Goal: Transaction & Acquisition: Purchase product/service

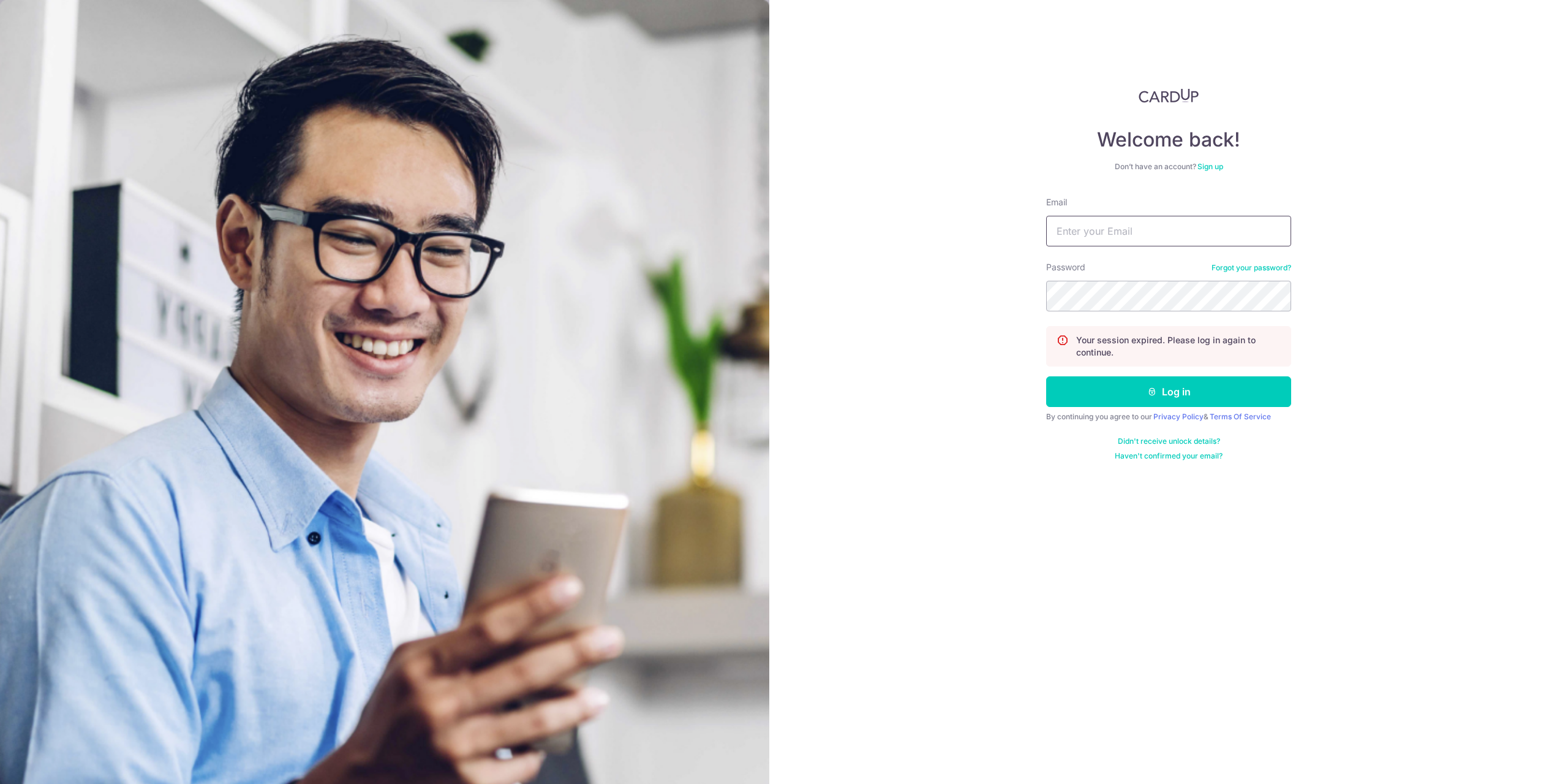
click at [1113, 232] on input "Email" at bounding box center [1169, 230] width 245 height 31
type input "limwenyu@hotmail.com"
click at [1107, 391] on button "Log in" at bounding box center [1169, 391] width 245 height 31
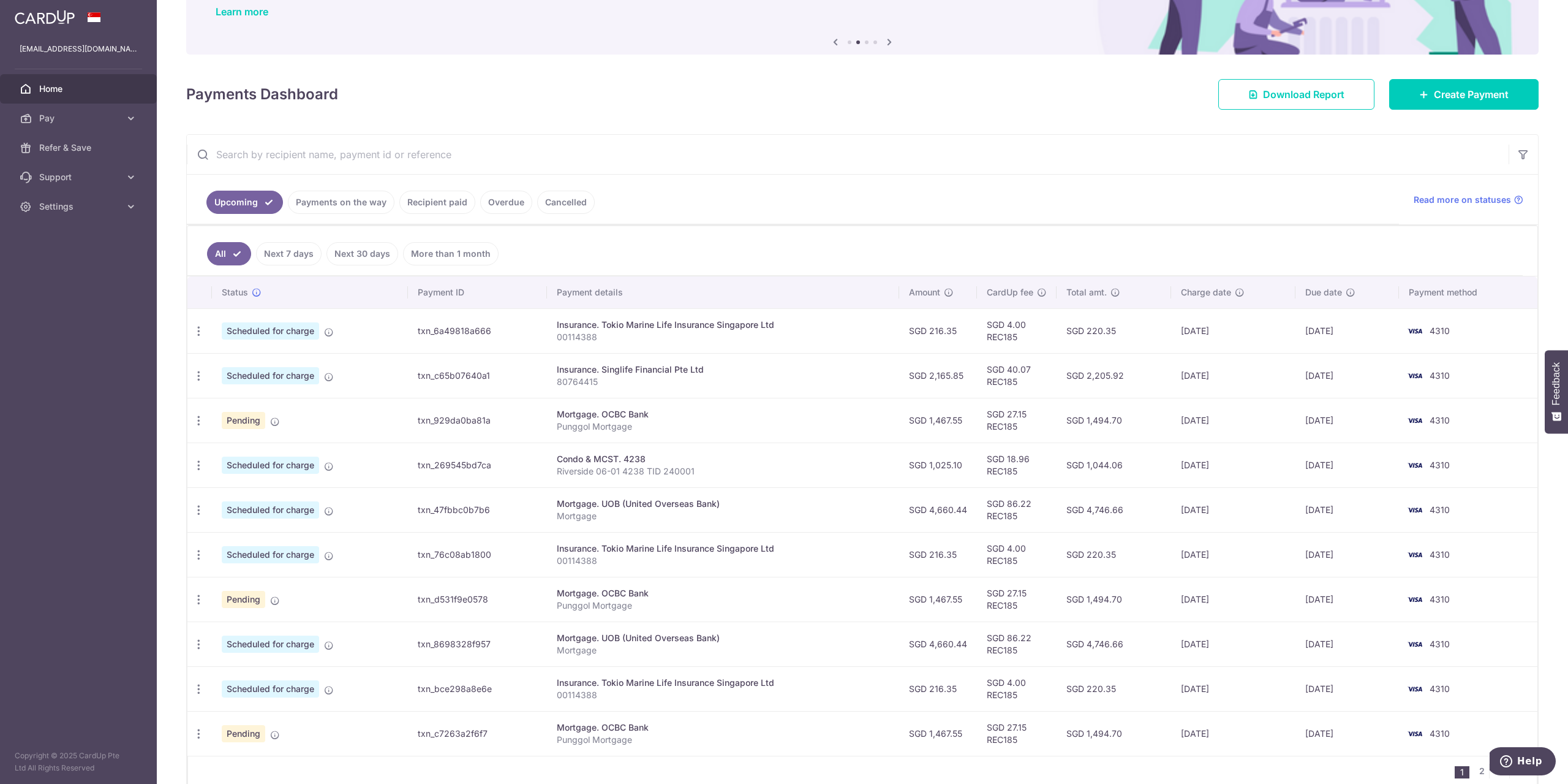
scroll to position [164, 0]
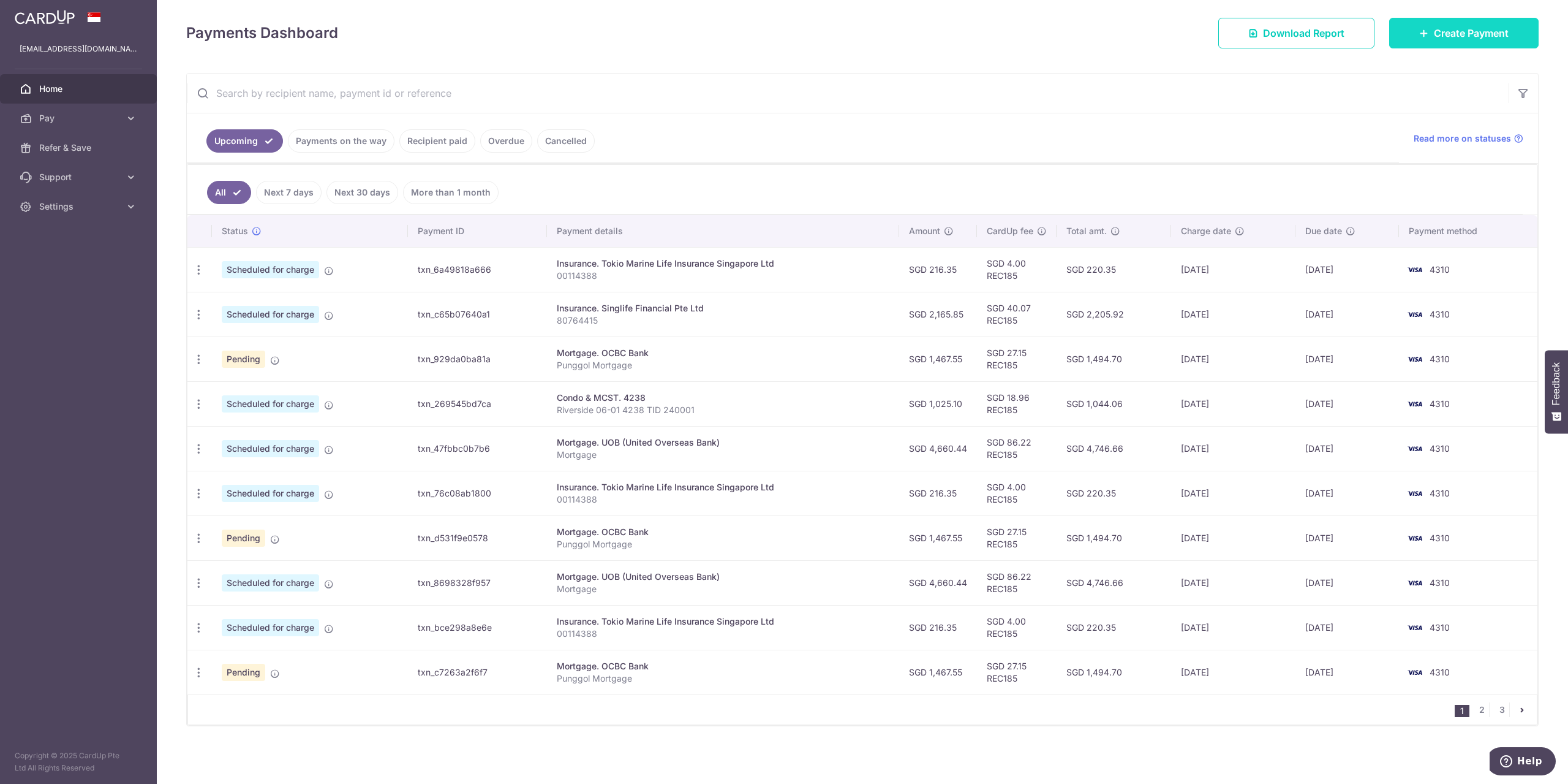
click at [1434, 40] on span "Create Payment" at bounding box center [1472, 33] width 75 height 15
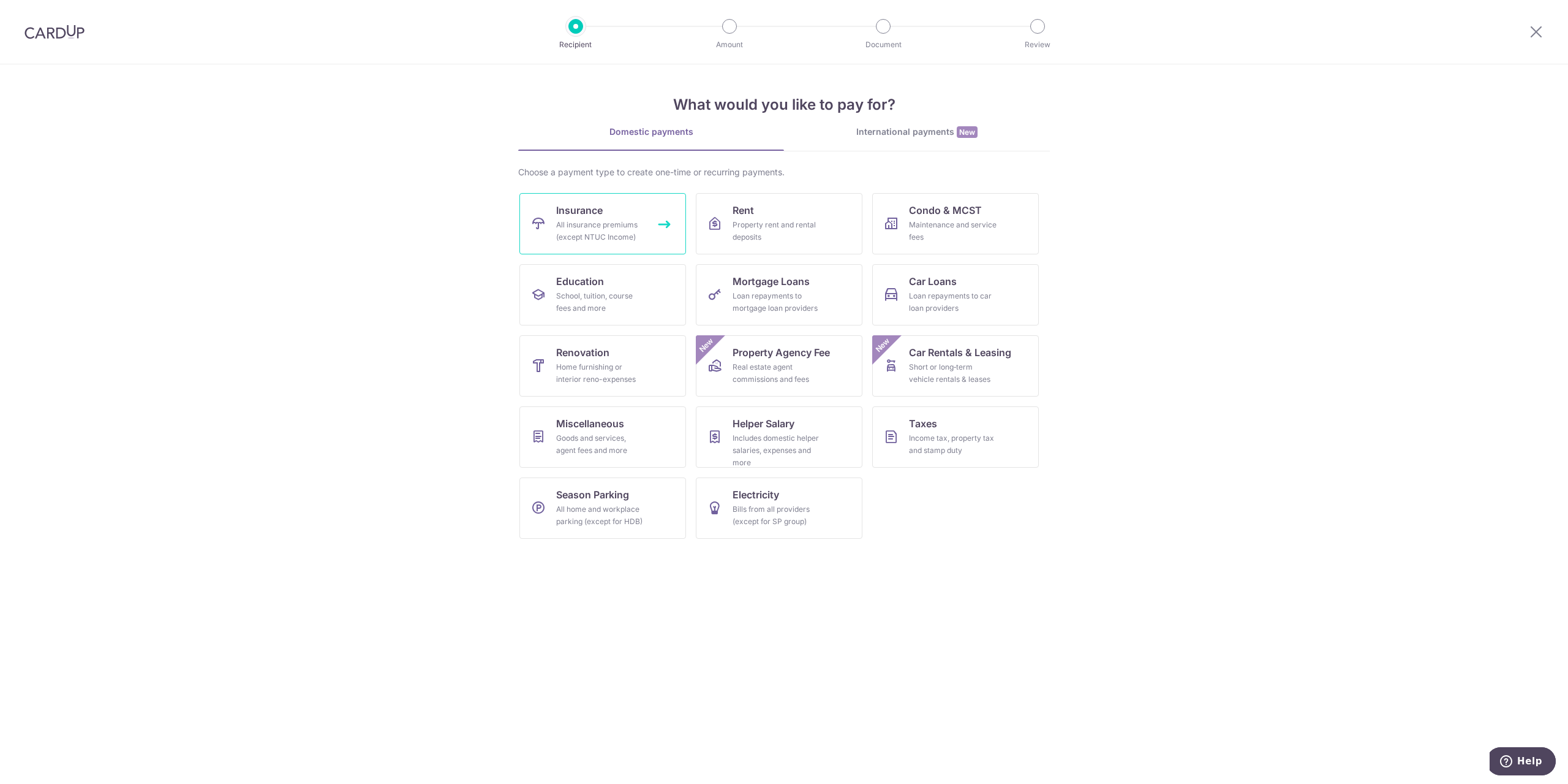
click at [594, 223] on div "All insurance premiums (except NTUC Income)" at bounding box center [600, 231] width 88 height 25
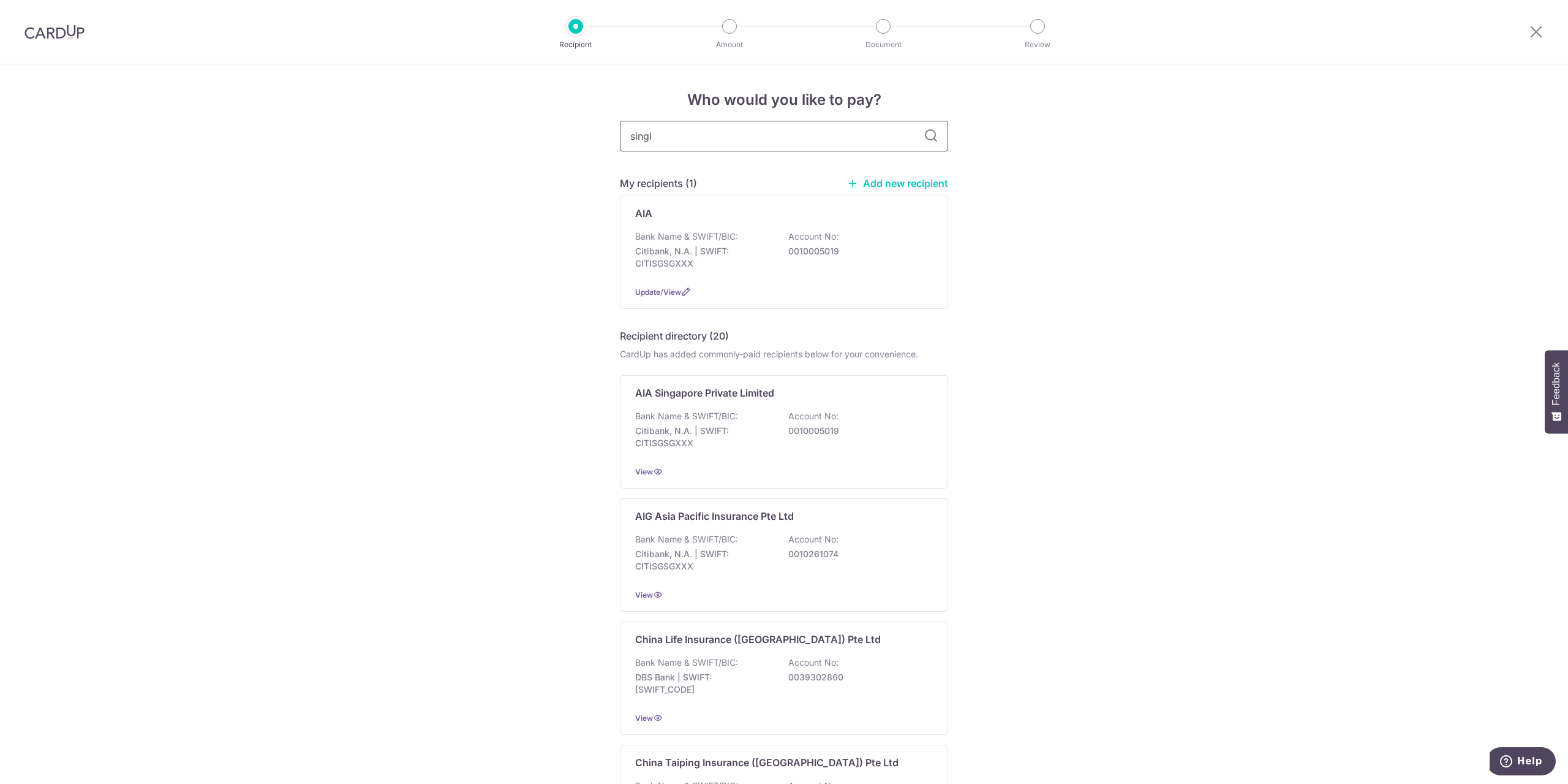
type input "singli"
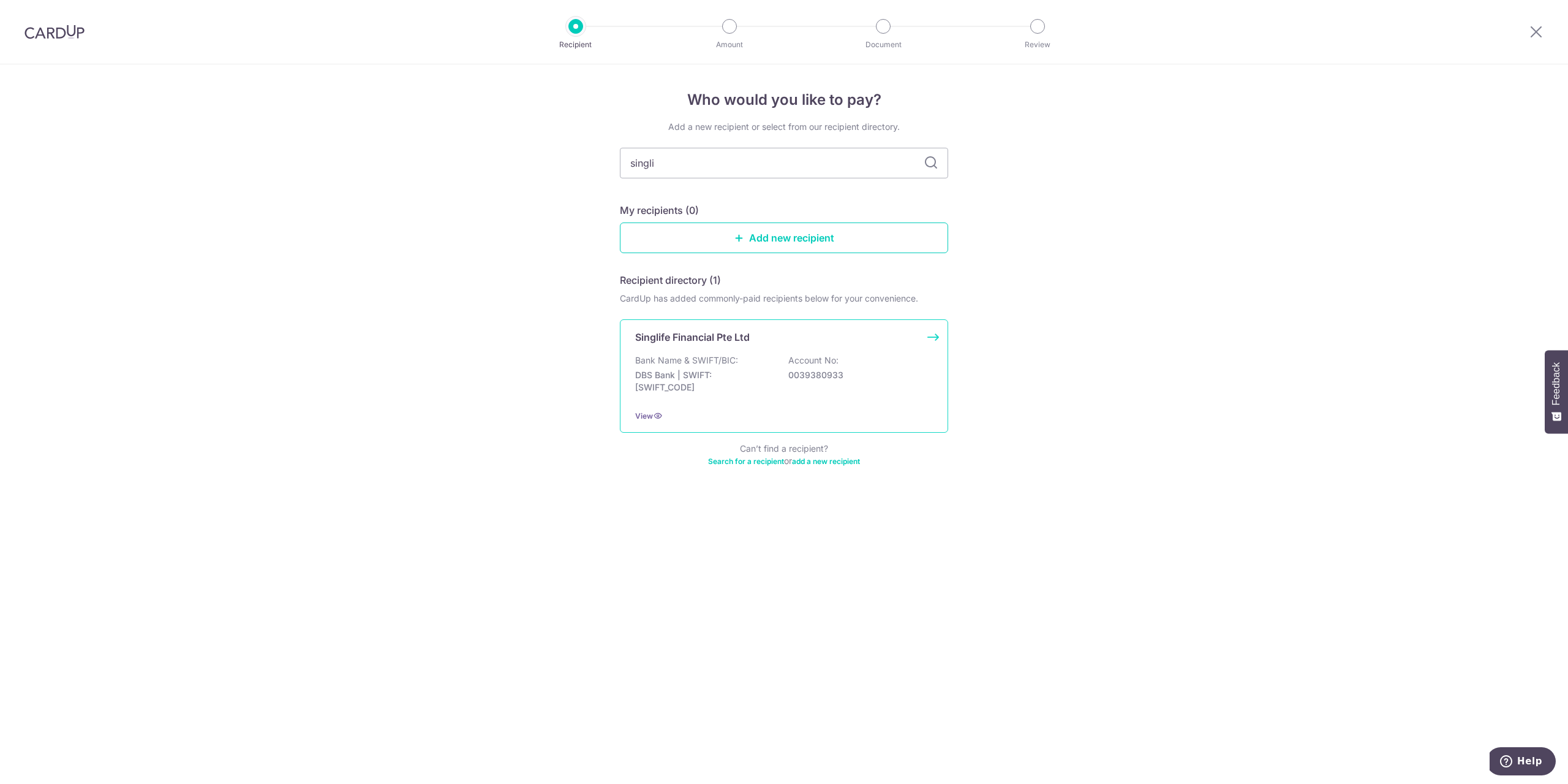
click at [695, 356] on p "Bank Name & SWIFT/BIC:" at bounding box center [686, 361] width 103 height 12
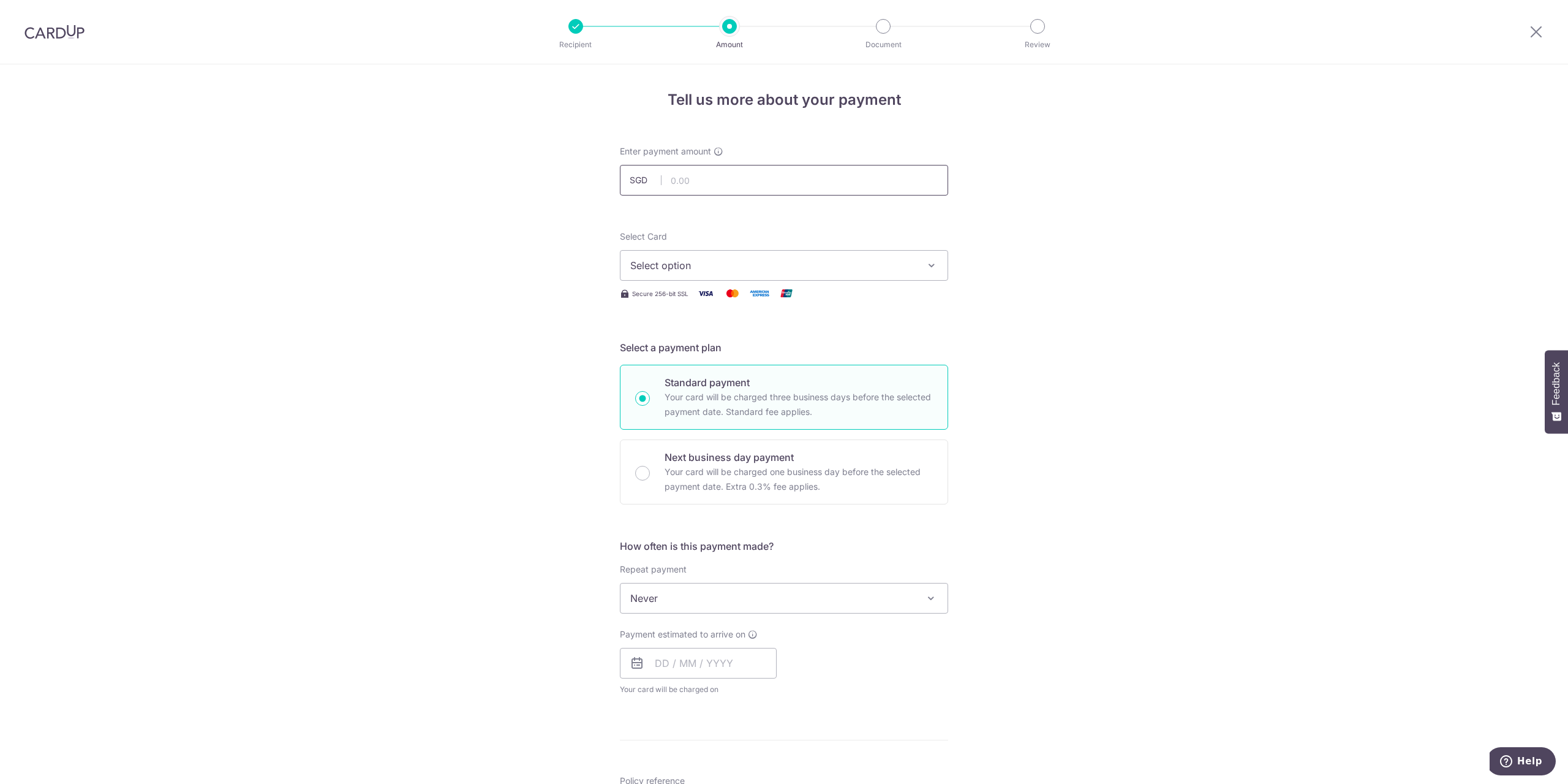
click at [676, 180] on input "text" at bounding box center [784, 180] width 328 height 31
click at [701, 177] on input "text" at bounding box center [784, 180] width 328 height 31
click button "Add Card" at bounding box center [0, 0] width 0 height 0
type input "215.50"
click at [643, 275] on button "Select option" at bounding box center [784, 265] width 328 height 31
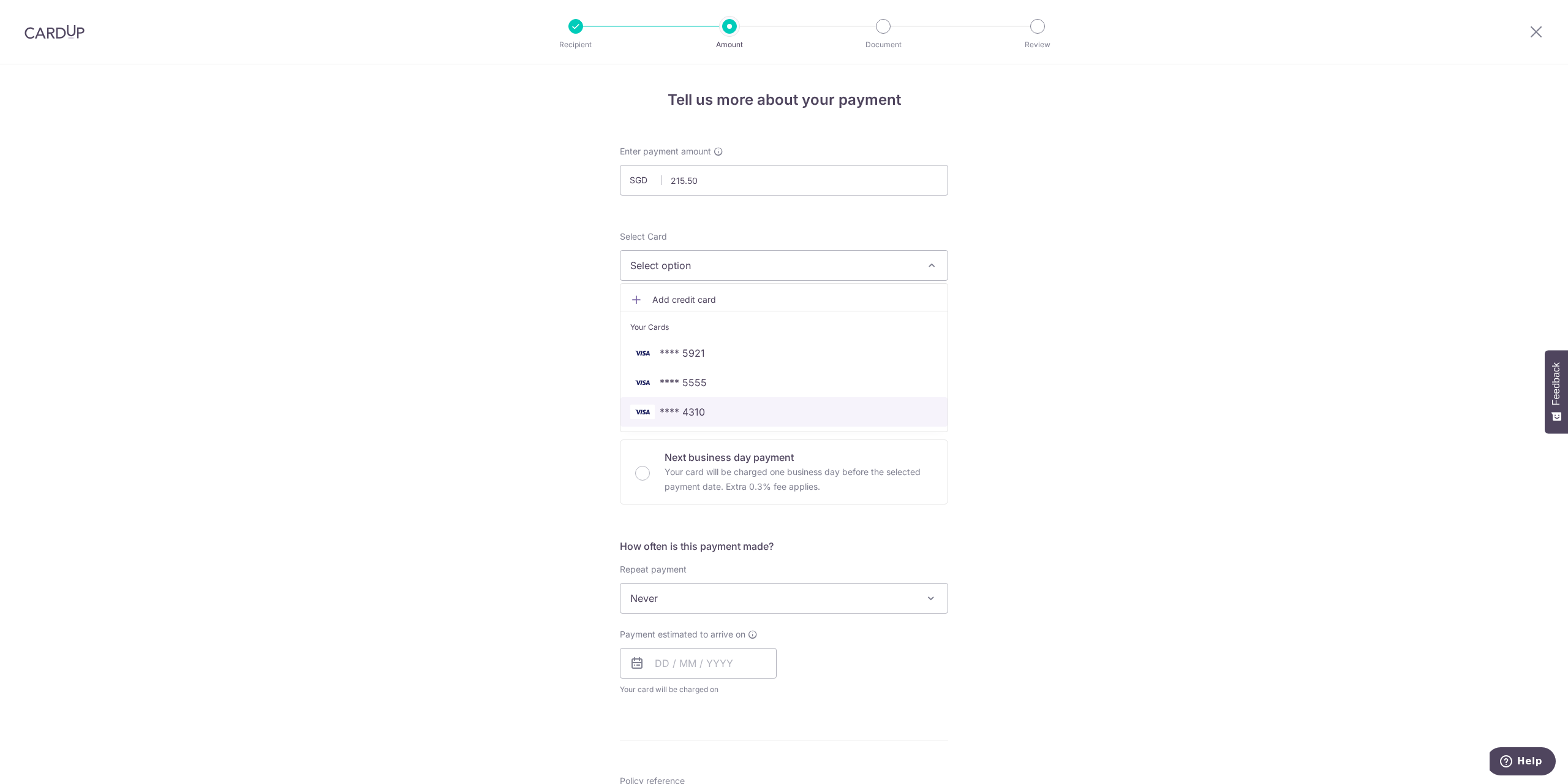
click at [696, 412] on span "**** 4310" at bounding box center [682, 412] width 46 height 15
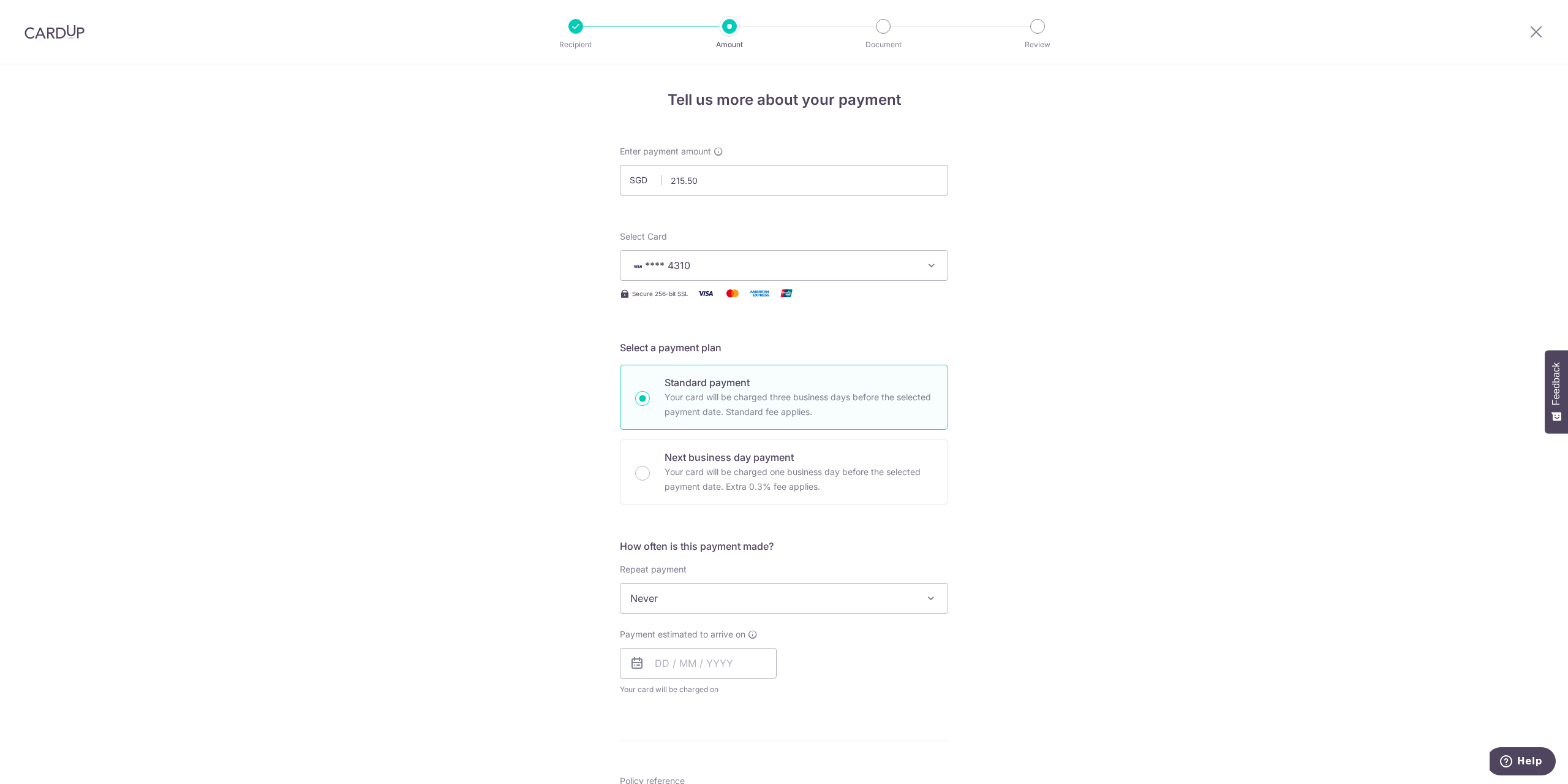
click at [846, 269] on span "**** 4310" at bounding box center [773, 265] width 286 height 15
click at [692, 379] on span "**** 5555" at bounding box center [683, 382] width 47 height 15
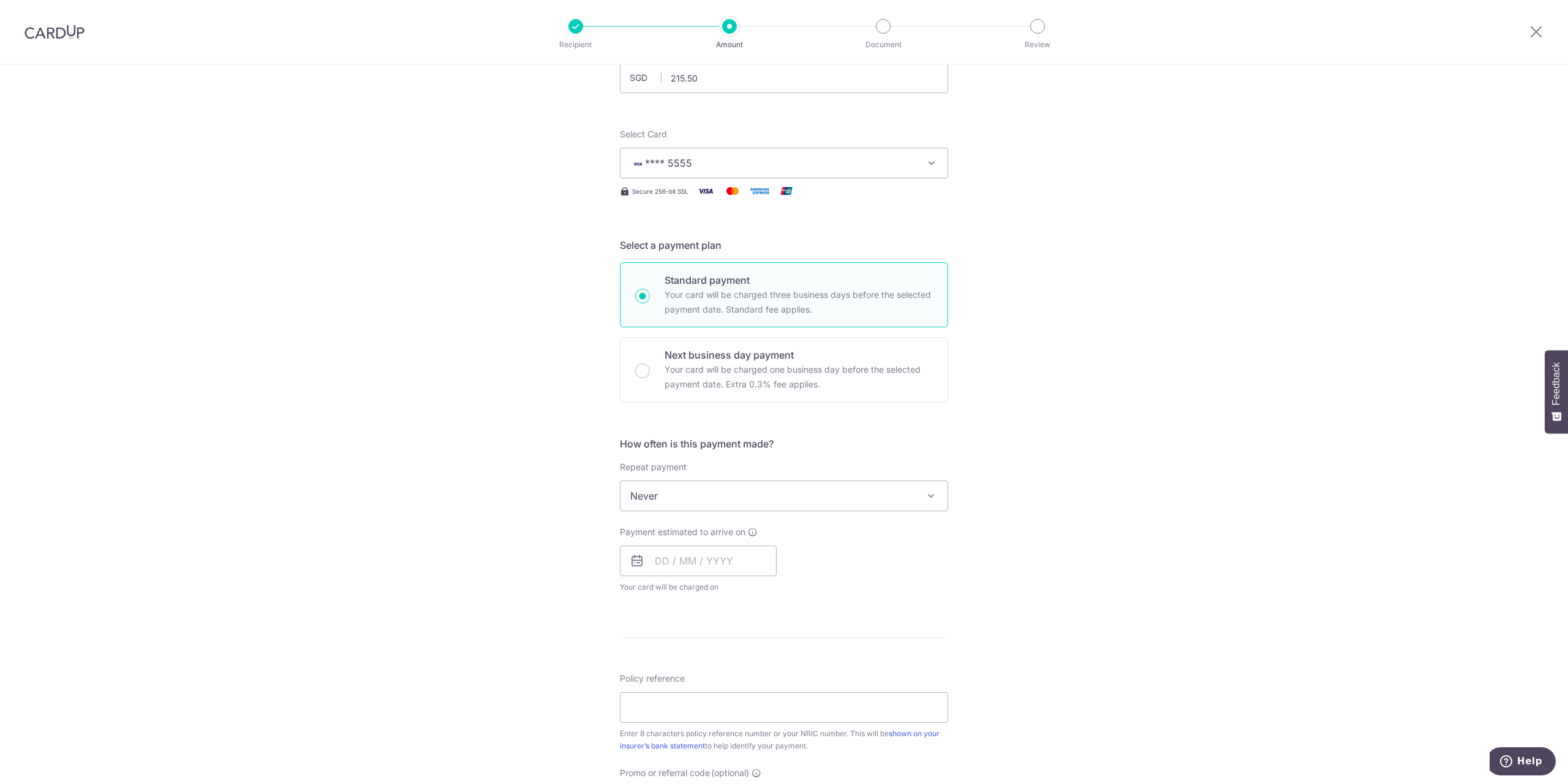
scroll to position [204, 0]
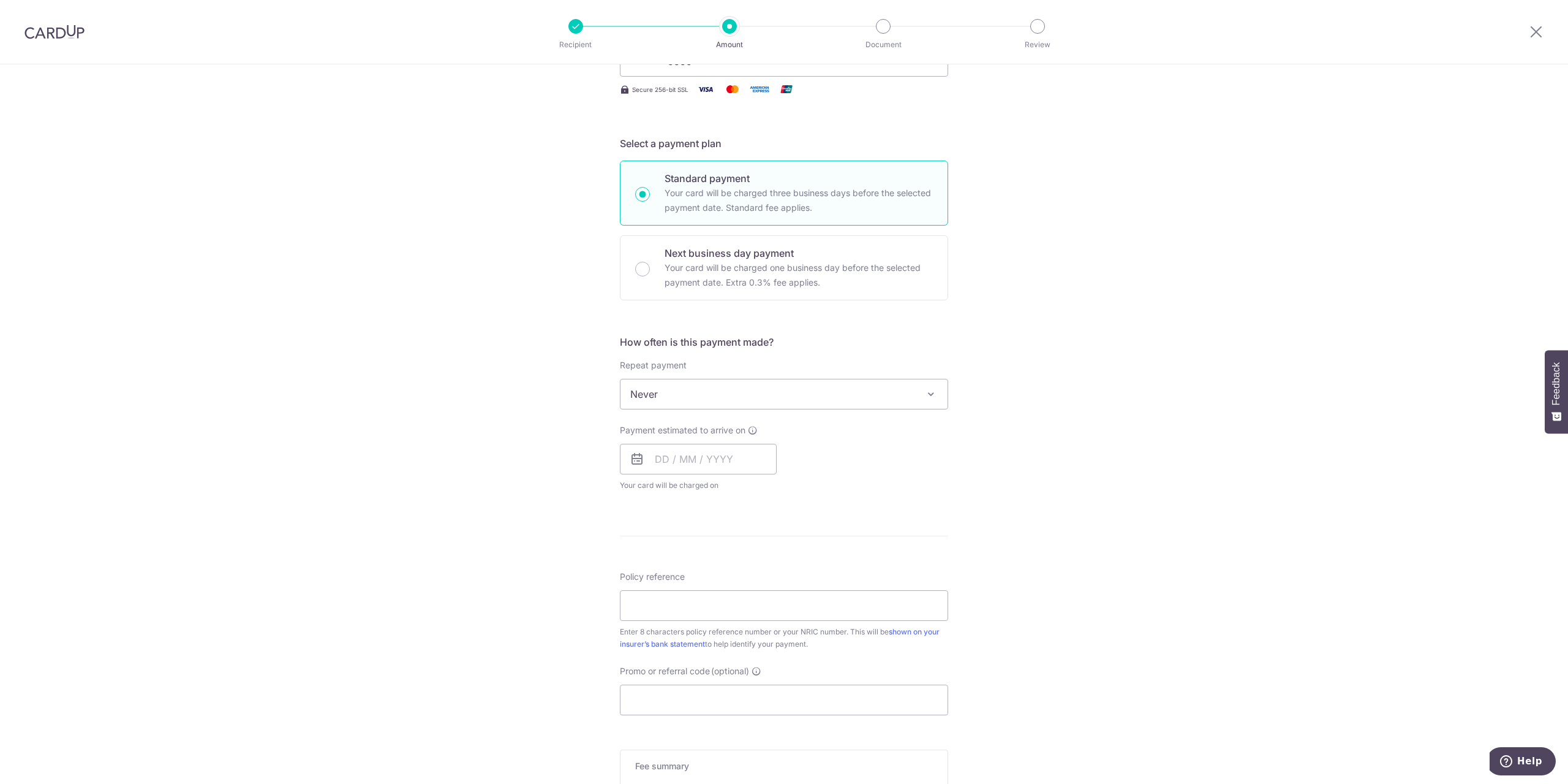
click at [659, 395] on span "Never" at bounding box center [784, 393] width 327 height 29
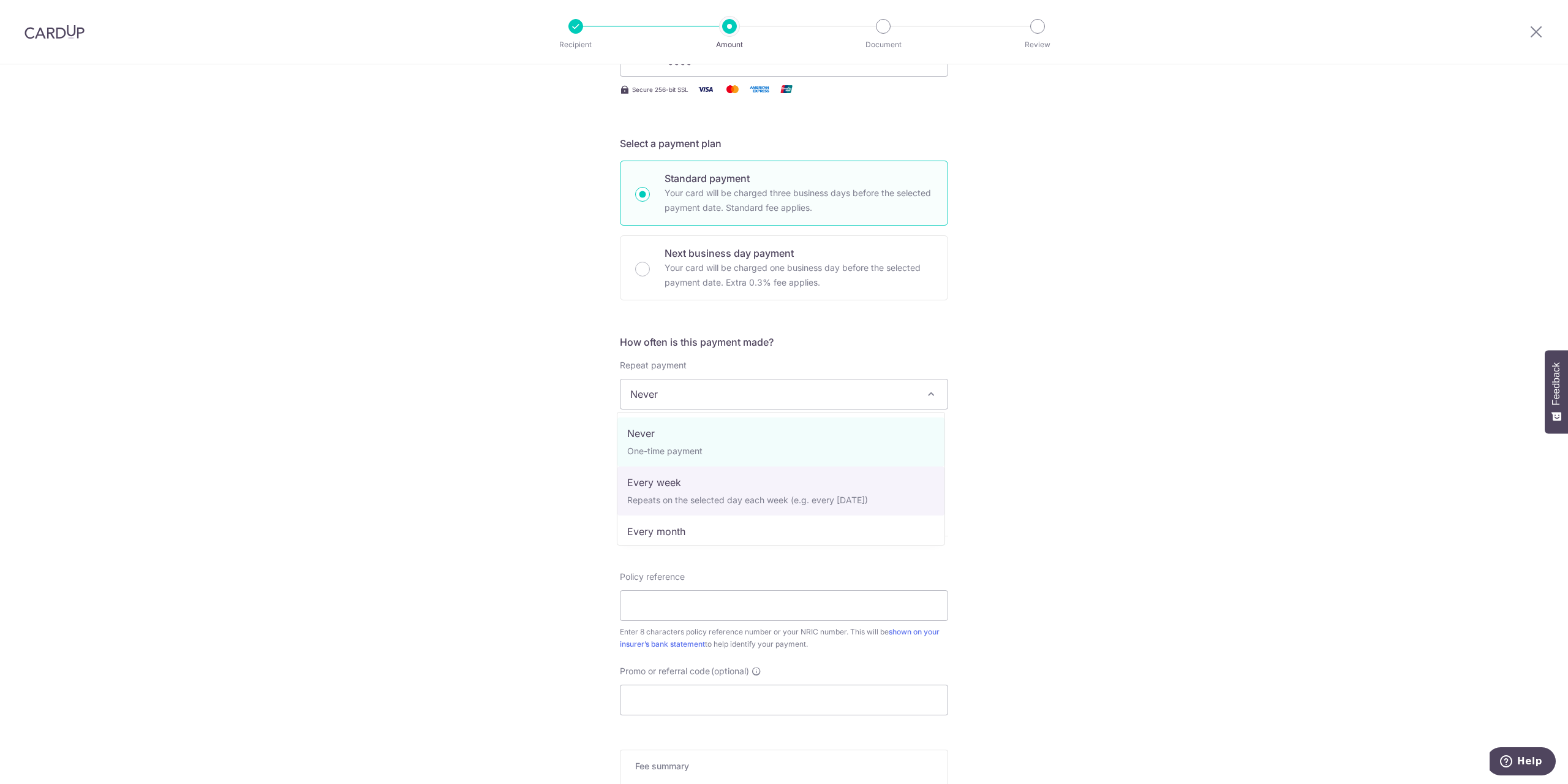
select select "2"
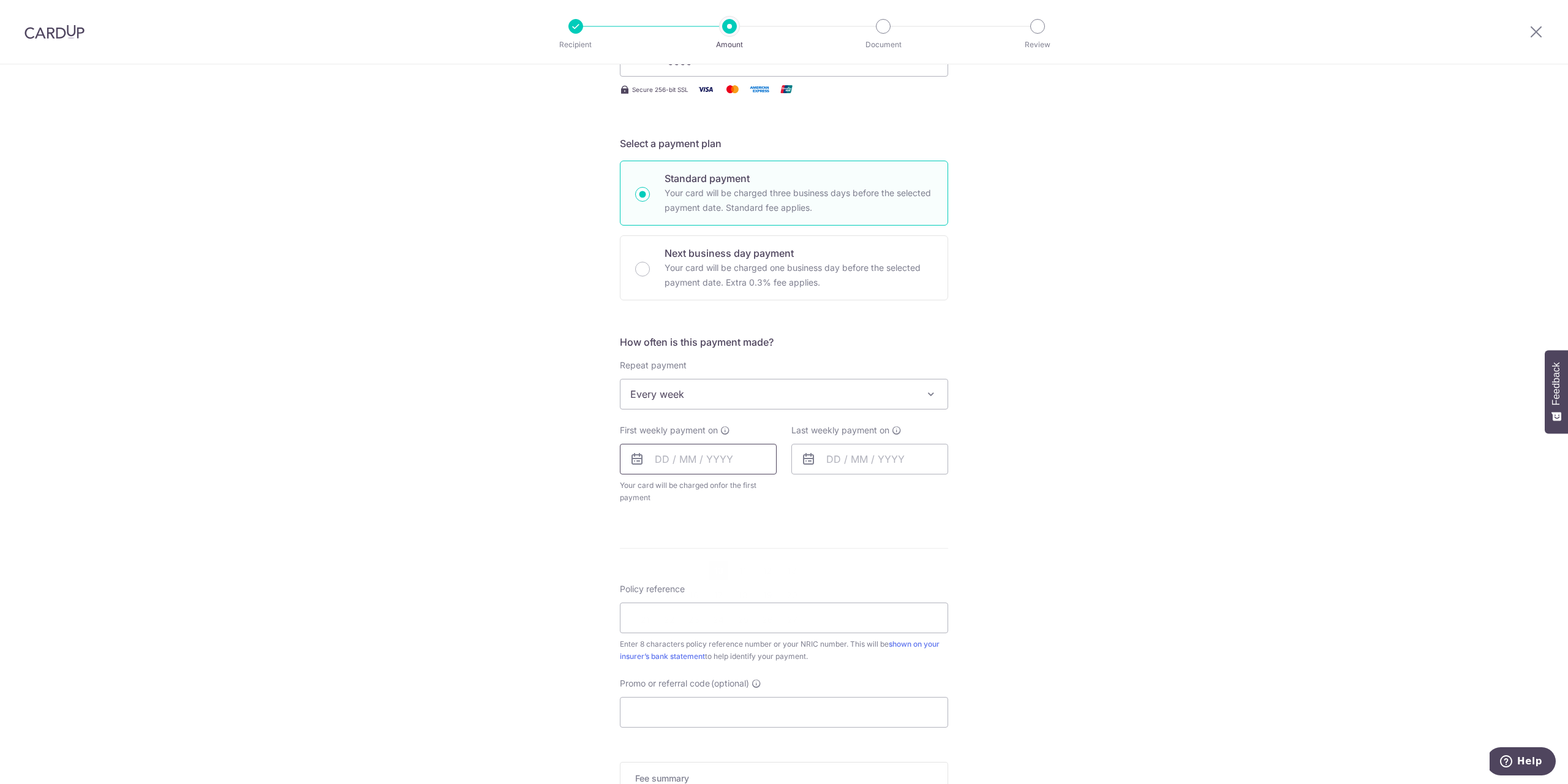
click at [691, 454] on input "text" at bounding box center [698, 459] width 157 height 31
click at [713, 571] on link "10" at bounding box center [718, 571] width 20 height 20
type input "10/09/2025"
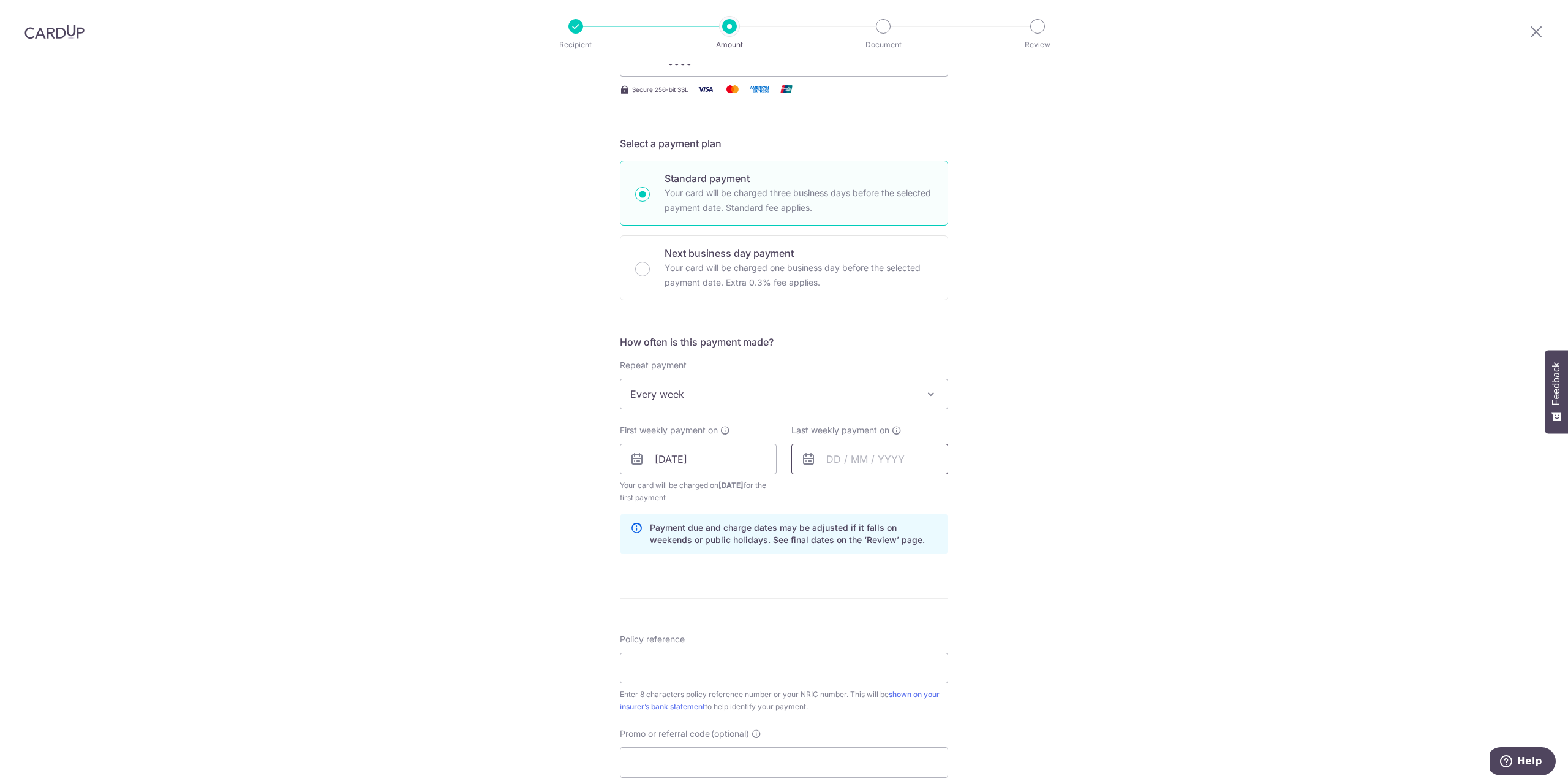
click at [829, 464] on input "text" at bounding box center [870, 459] width 157 height 31
click at [887, 595] on link "17" at bounding box center [890, 595] width 20 height 20
type input "17/09/2025"
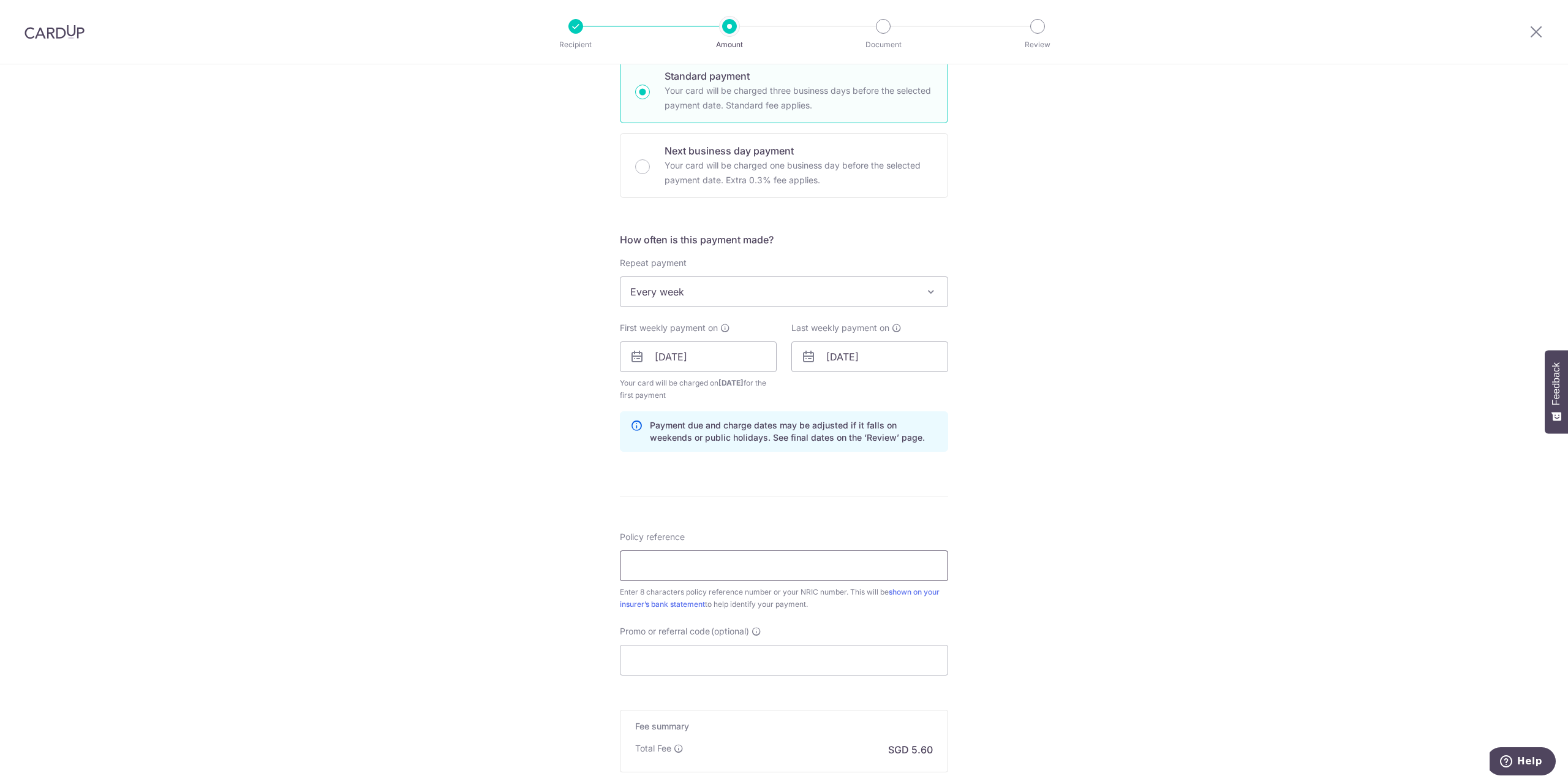
click at [634, 560] on input "Policy reference" at bounding box center [784, 565] width 328 height 31
drag, startPoint x: 662, startPoint y: 564, endPoint x: 675, endPoint y: 559, distance: 13.9
click at [662, 564] on input "Policy reference" at bounding box center [784, 565] width 328 height 31
paste input "83498451"
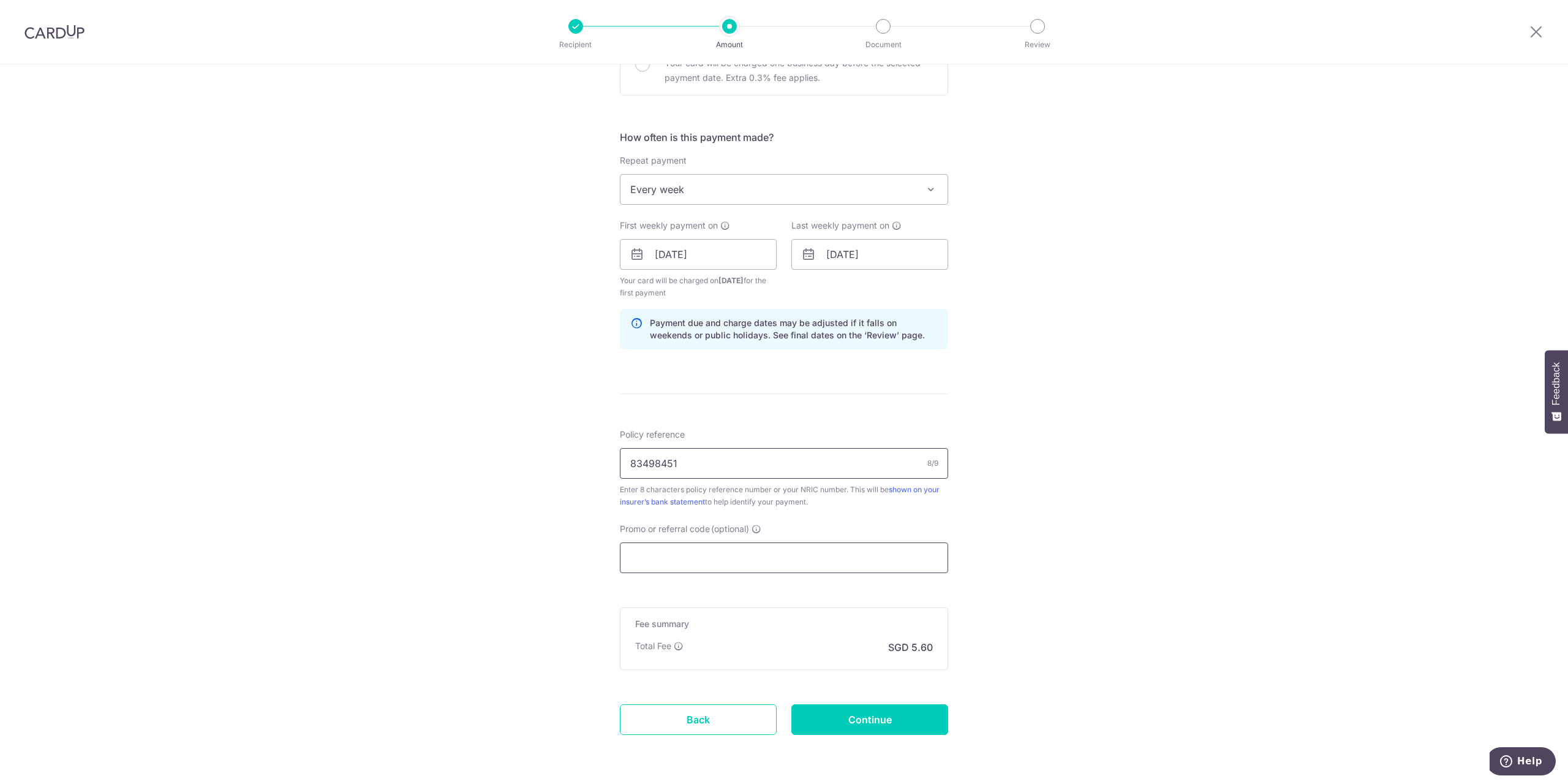
type input "83498451"
click at [643, 551] on input "Promo or referral code (optional)" at bounding box center [784, 558] width 328 height 31
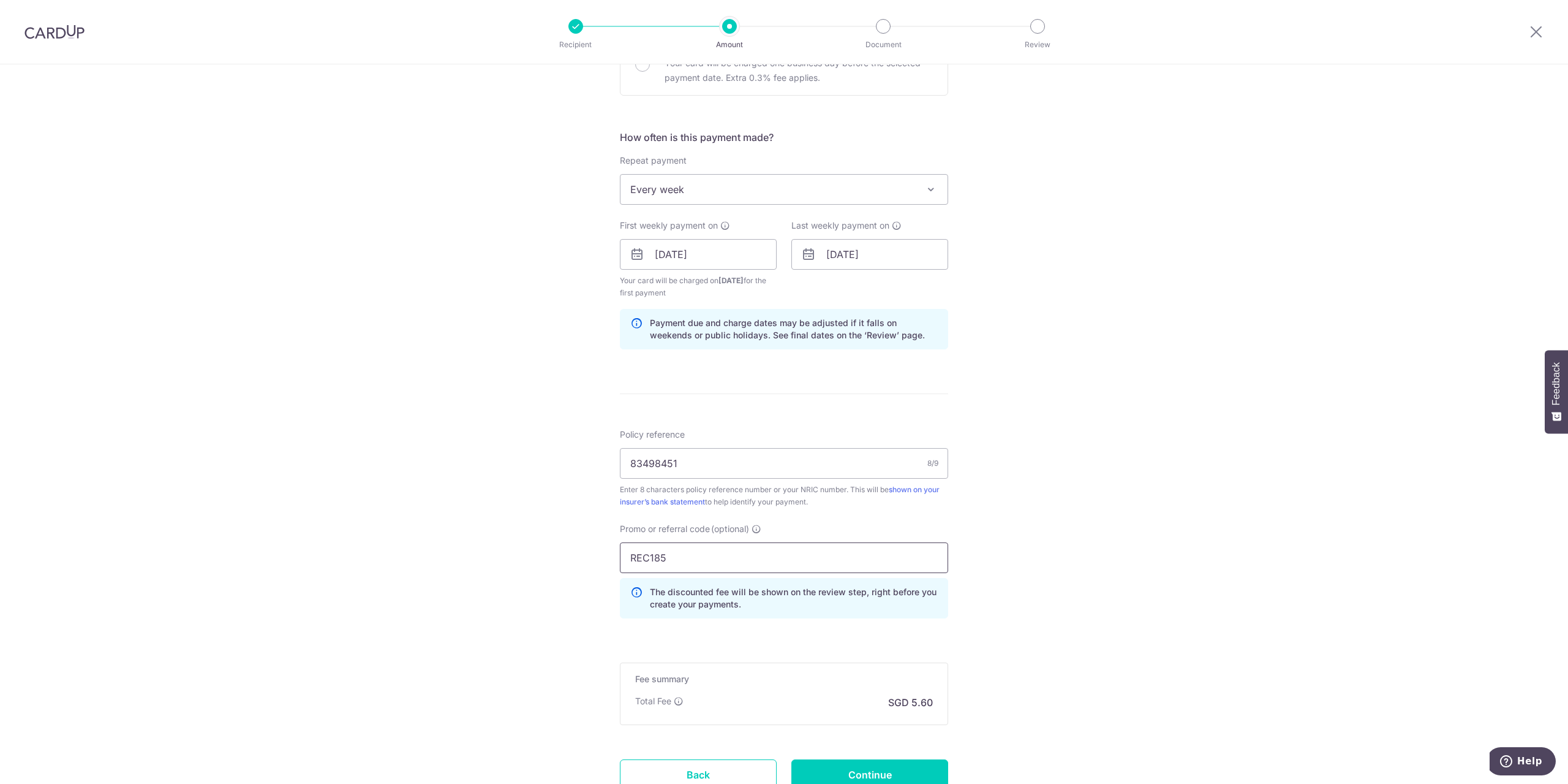
type input "REC185"
click at [1173, 594] on div "Tell us more about your payment Enter payment amount SGD 215.50 215.50 Select C…" at bounding box center [784, 269] width 1568 height 1226
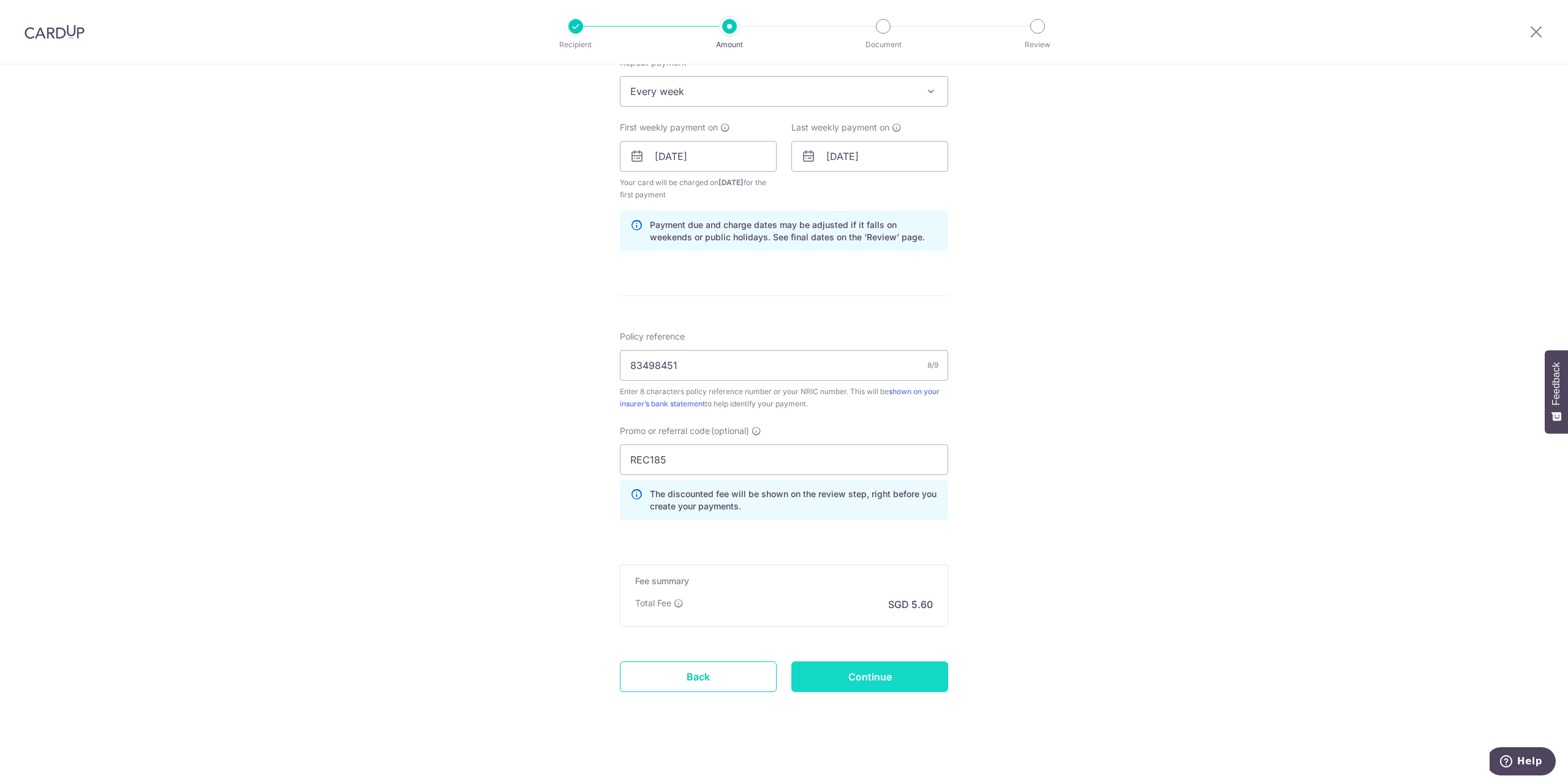
click at [863, 678] on input "Continue" at bounding box center [870, 676] width 157 height 31
type input "Create Schedule"
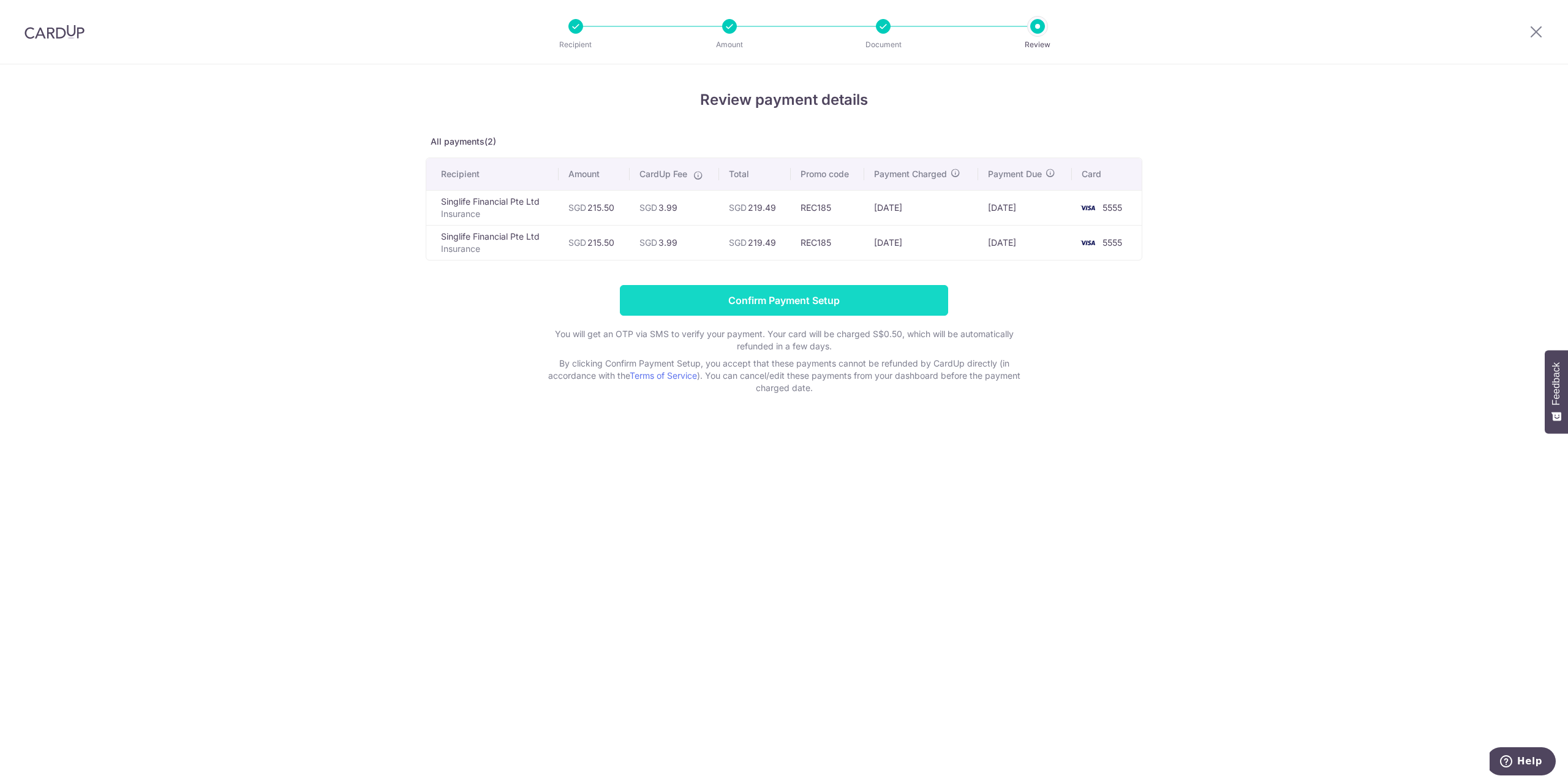
click at [667, 297] on input "Confirm Payment Setup" at bounding box center [784, 300] width 328 height 31
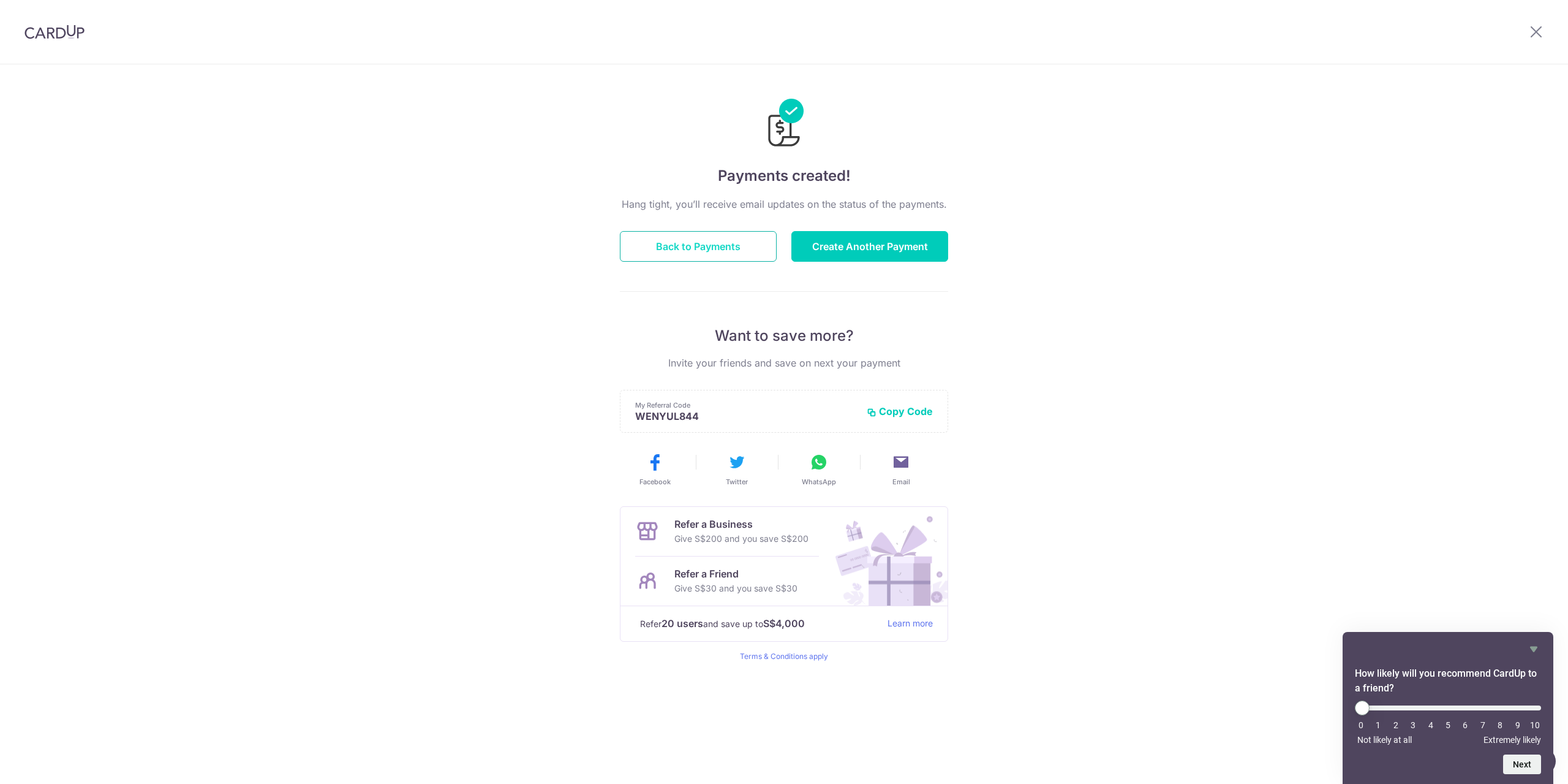
click at [716, 252] on button "Back to Payments" at bounding box center [698, 246] width 157 height 31
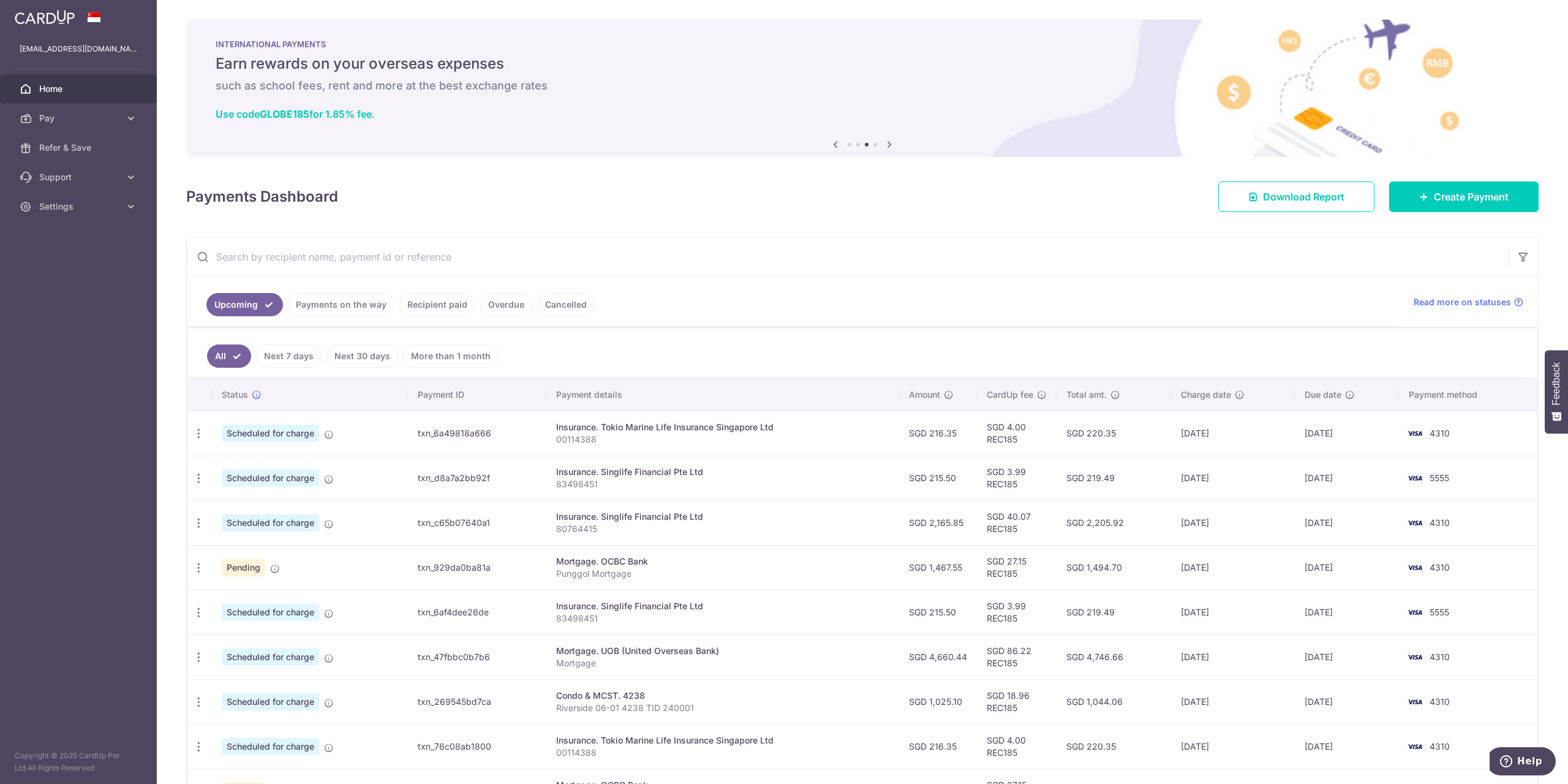
click at [718, 325] on ul "Upcoming Payments on the way Recipient paid Overdue Cancelled" at bounding box center [793, 301] width 1212 height 50
click at [911, 292] on ul "Upcoming Payments on the way Recipient paid Overdue Cancelled" at bounding box center [793, 301] width 1212 height 50
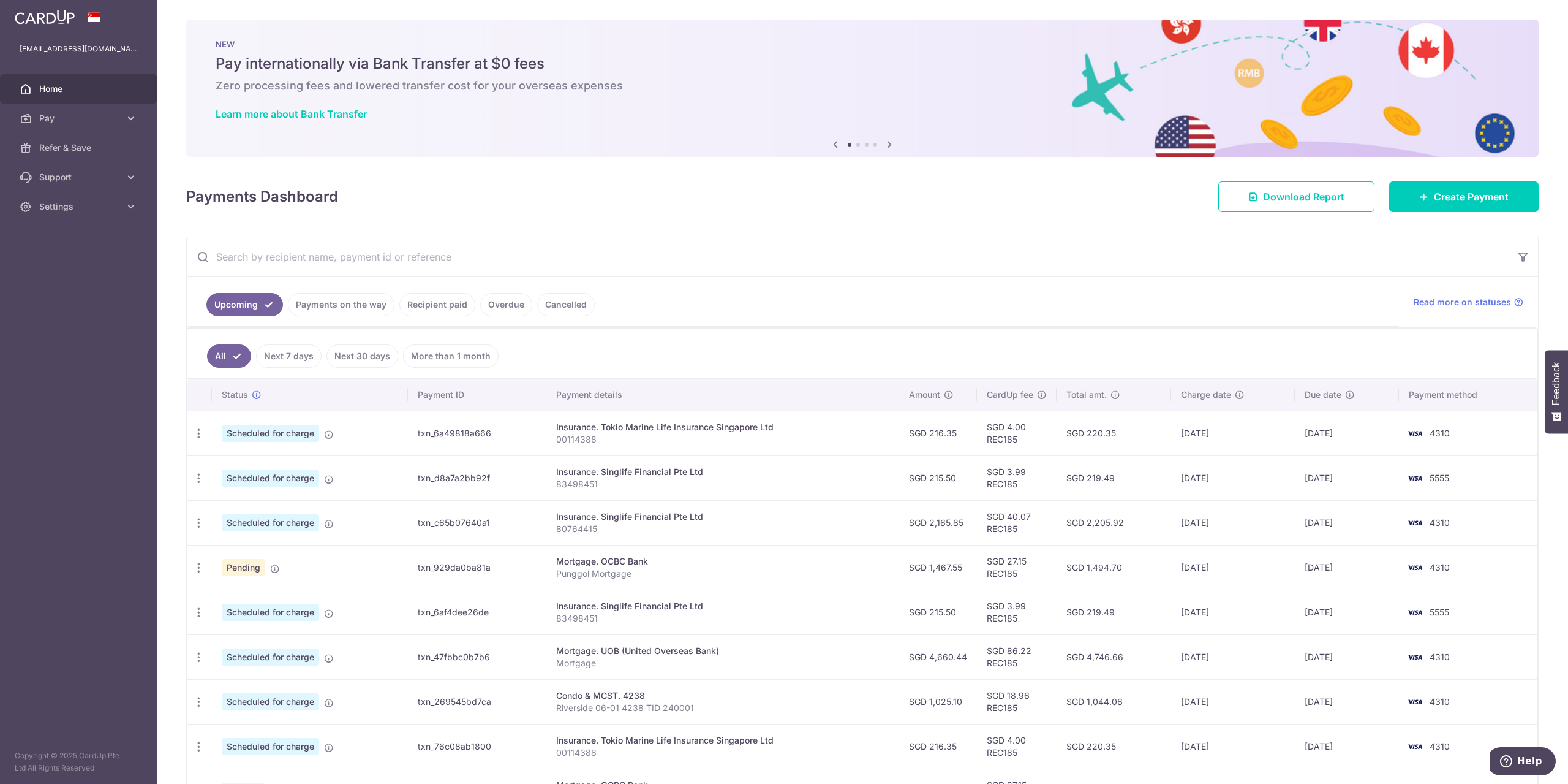
scroll to position [164, 0]
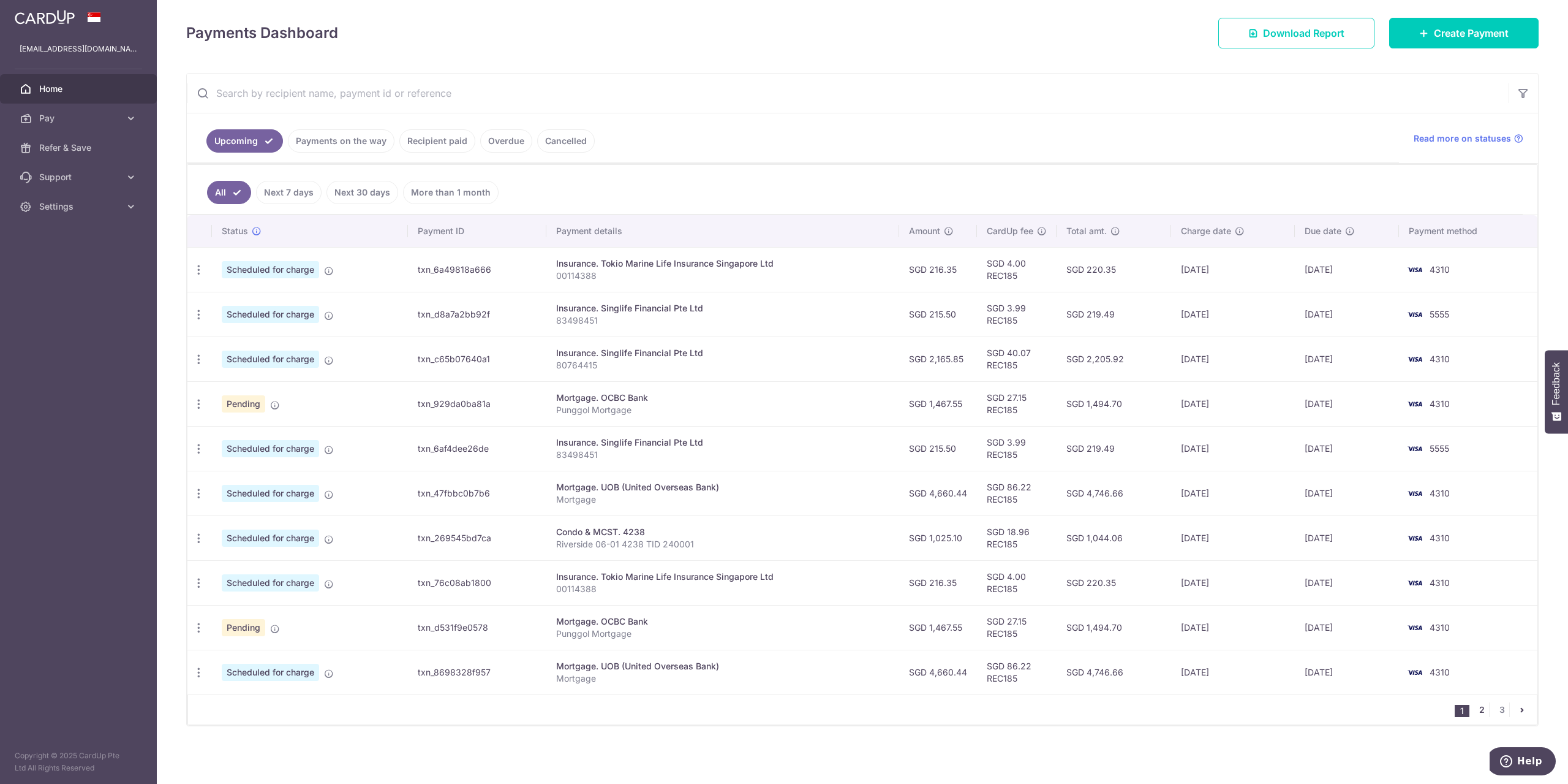
click at [1477, 709] on link "2" at bounding box center [1482, 710] width 15 height 15
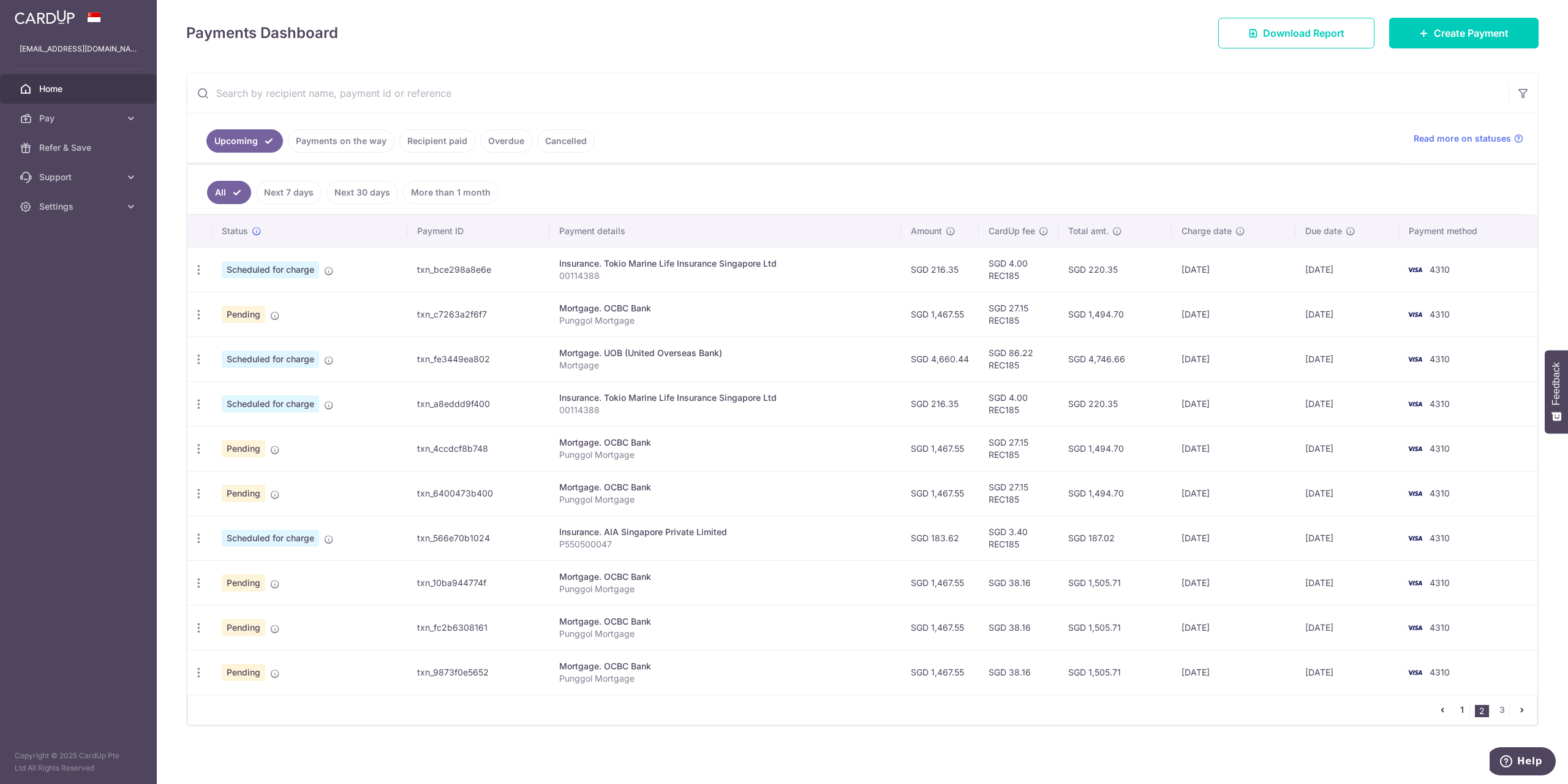
click at [1457, 710] on link "1" at bounding box center [1462, 710] width 15 height 15
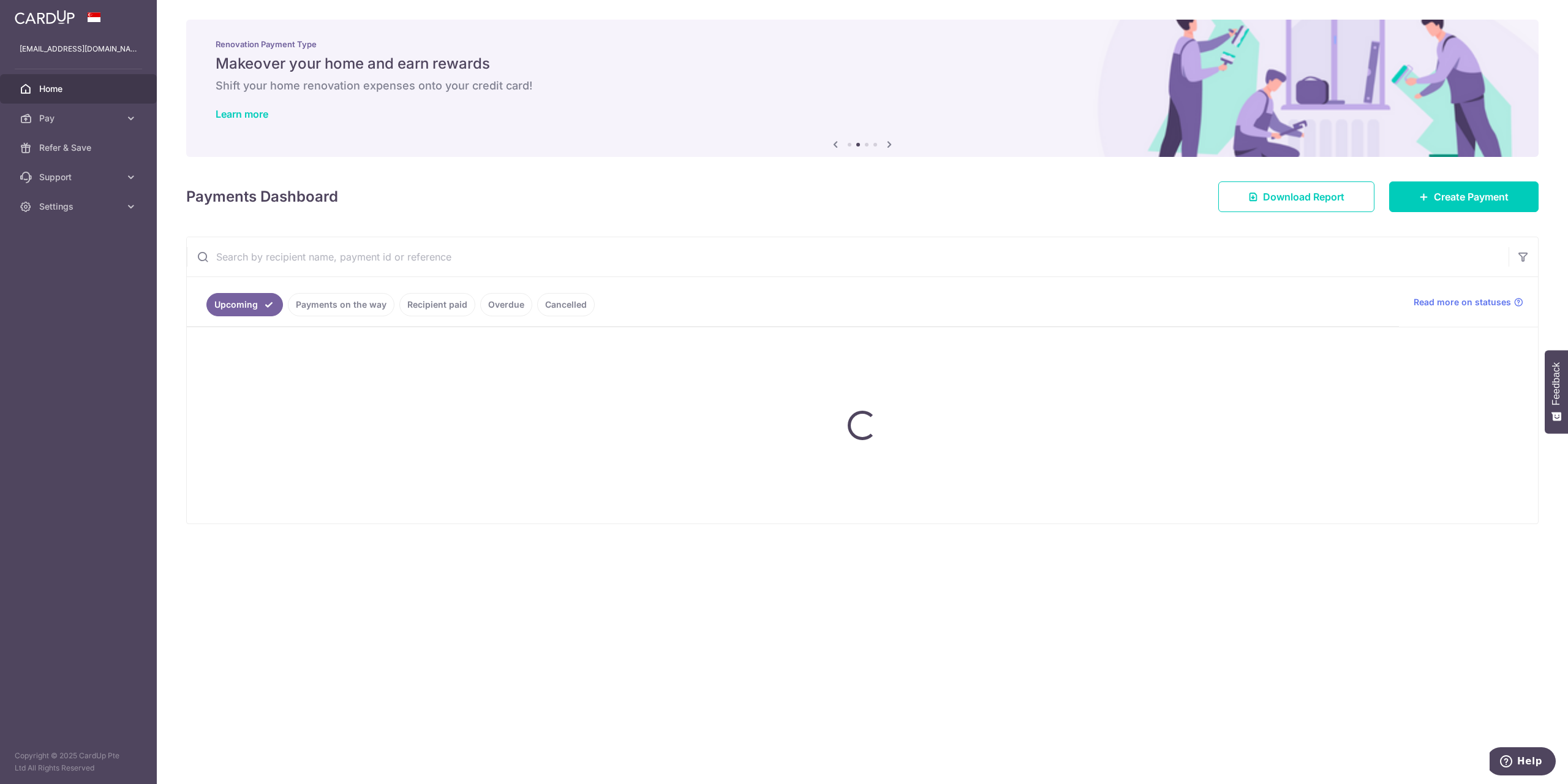
scroll to position [0, 0]
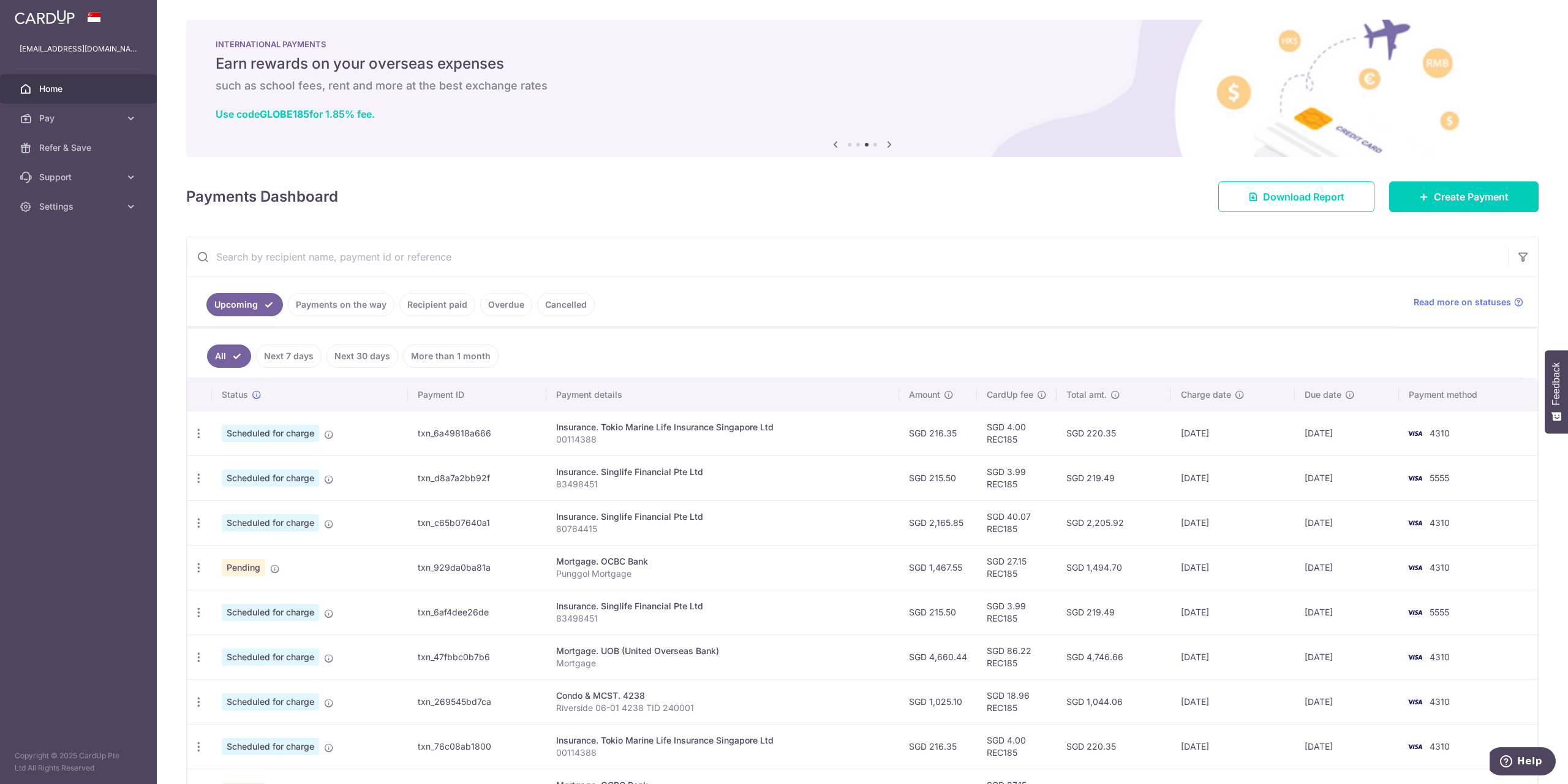
click at [941, 301] on ul "Upcoming Payments on the way Recipient paid Overdue Cancelled" at bounding box center [793, 301] width 1212 height 50
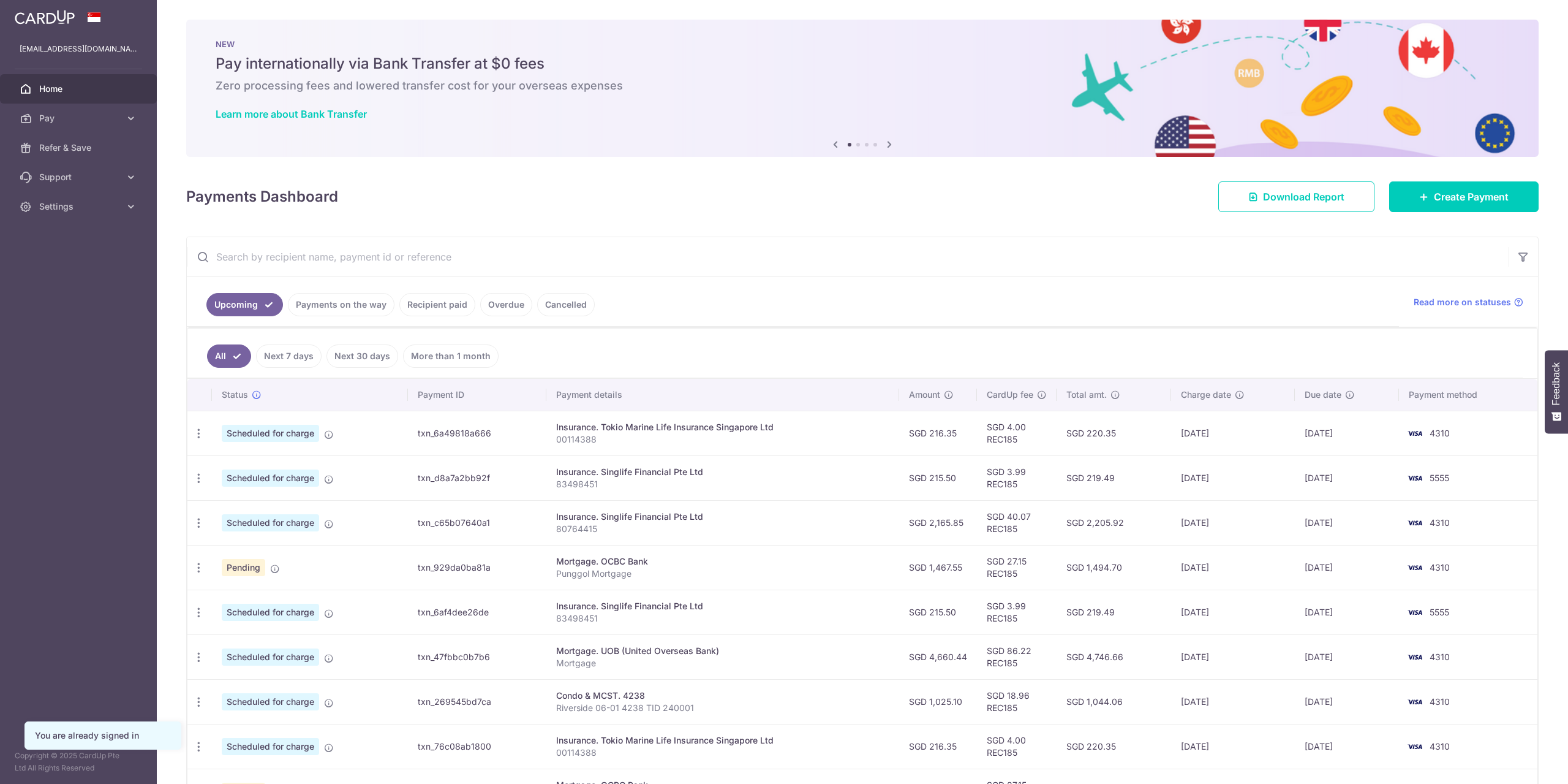
scroll to position [102, 0]
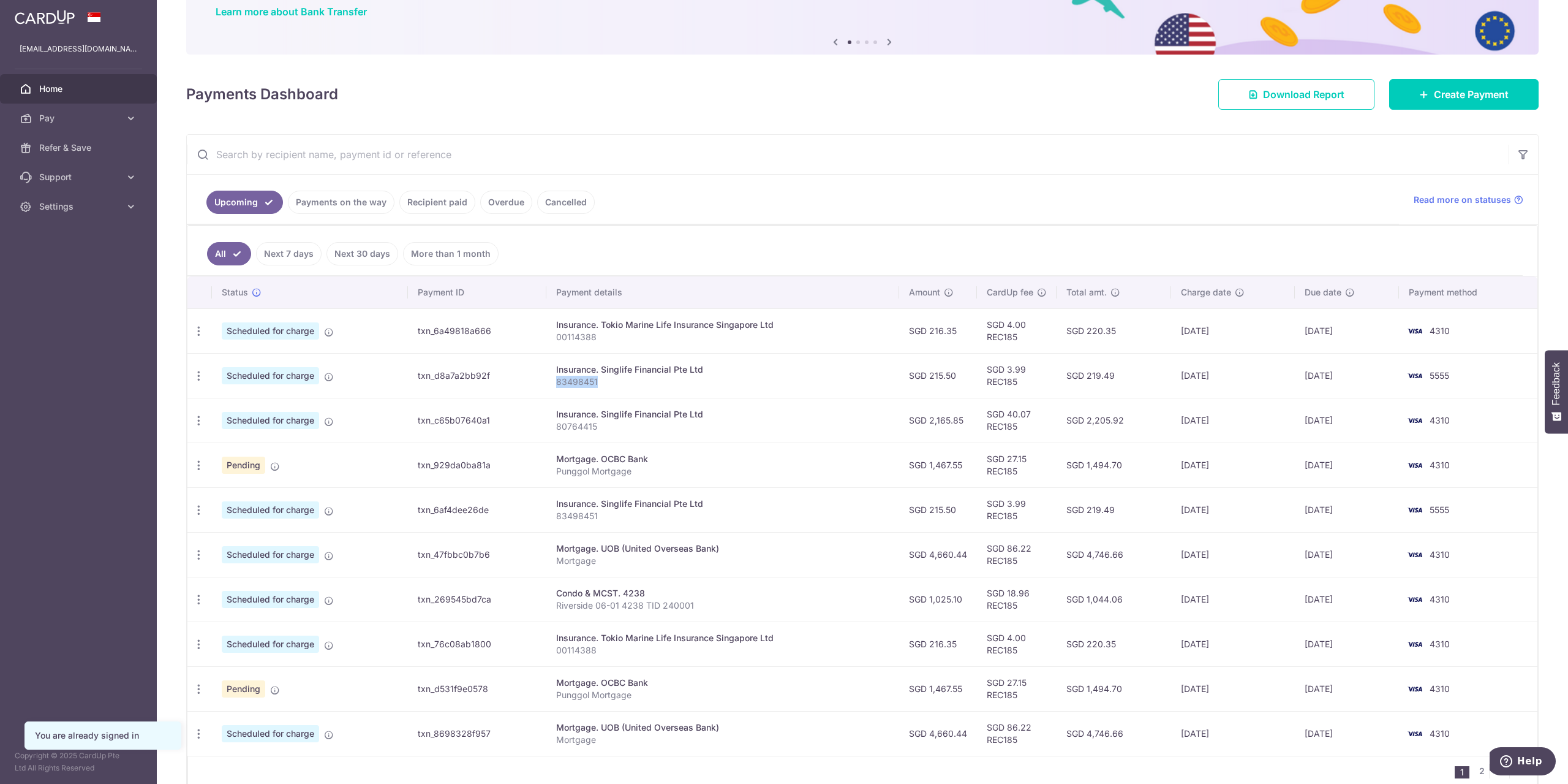
drag, startPoint x: 558, startPoint y: 381, endPoint x: 604, endPoint y: 381, distance: 46.0
click at [604, 381] on p "83498451" at bounding box center [722, 382] width 333 height 12
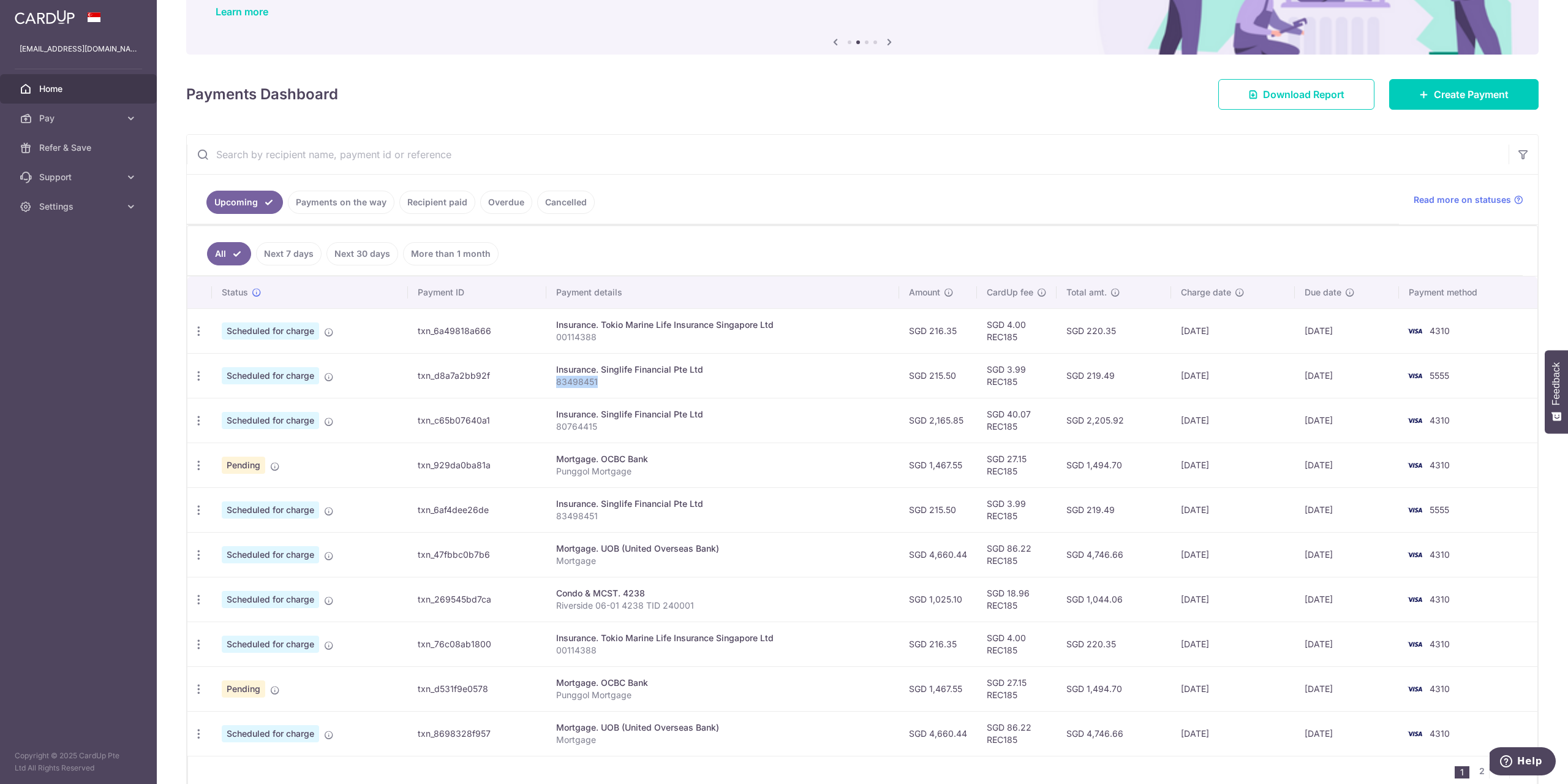
drag, startPoint x: 617, startPoint y: 379, endPoint x: 628, endPoint y: 373, distance: 12.5
click at [617, 378] on p "83498451" at bounding box center [722, 382] width 333 height 12
click at [575, 386] on p "83498451" at bounding box center [722, 382] width 333 height 12
click at [583, 519] on p "83498451" at bounding box center [722, 516] width 333 height 12
drag, startPoint x: 561, startPoint y: 513, endPoint x: 611, endPoint y: 516, distance: 50.1
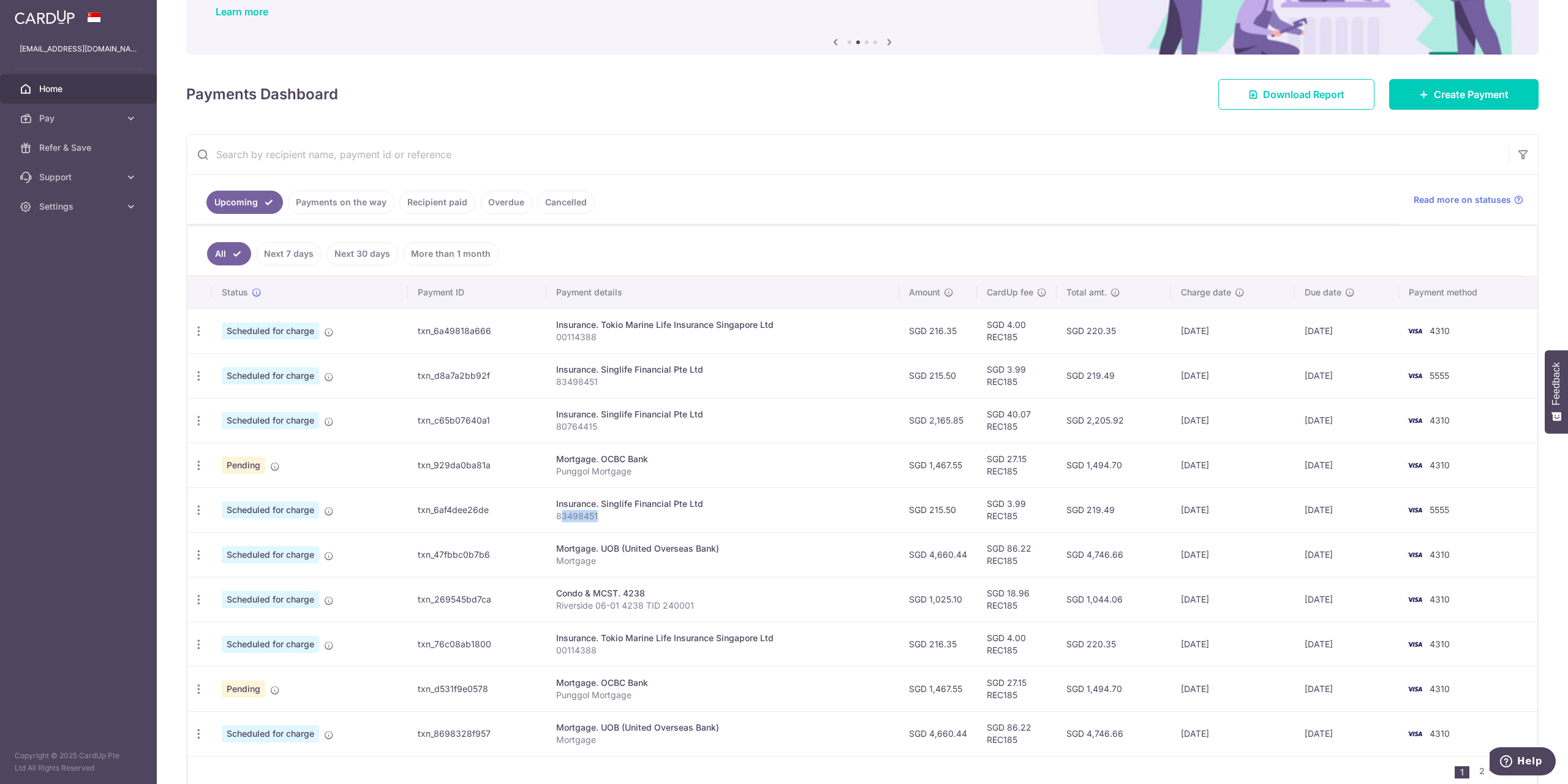
click at [609, 516] on p "83498451" at bounding box center [722, 516] width 333 height 12
click at [622, 515] on p "83498451" at bounding box center [722, 516] width 333 height 12
